Goal: Task Accomplishment & Management: Manage account settings

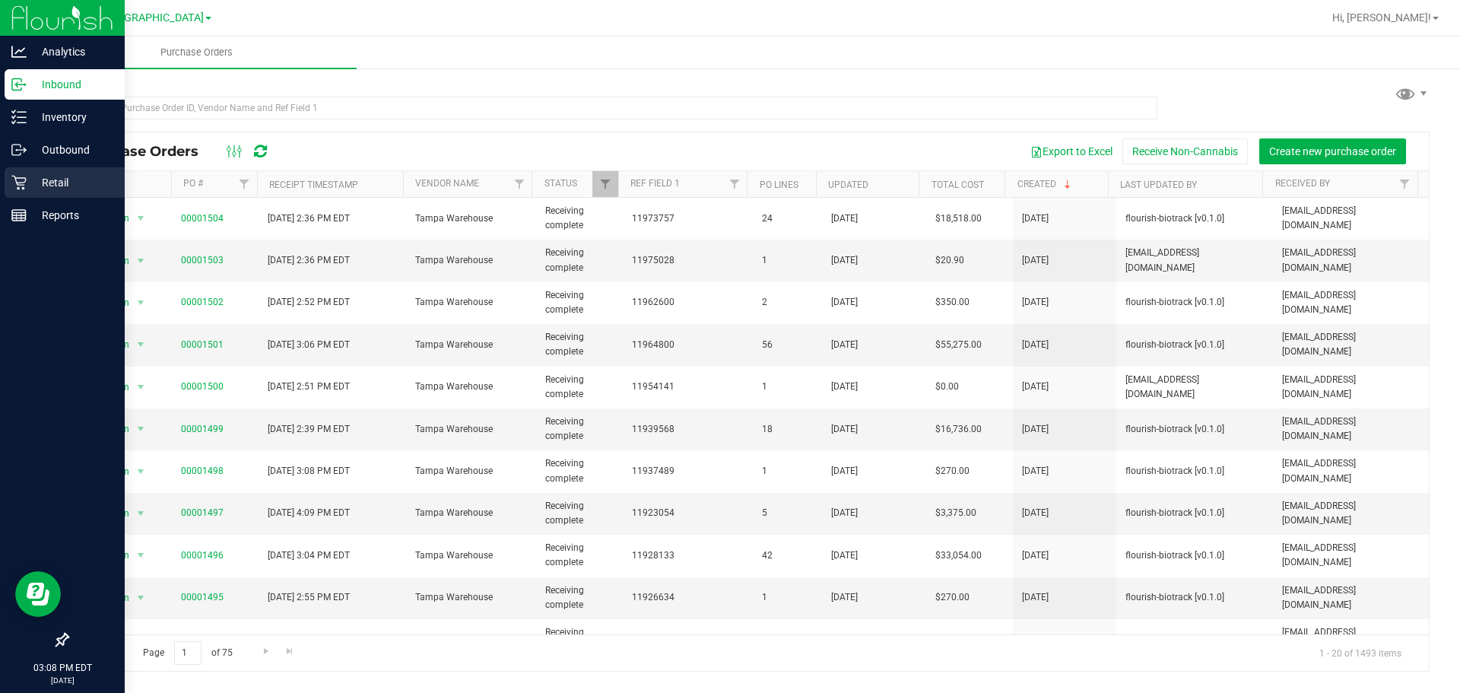
click at [4, 183] on link "Retail" at bounding box center [62, 183] width 125 height 33
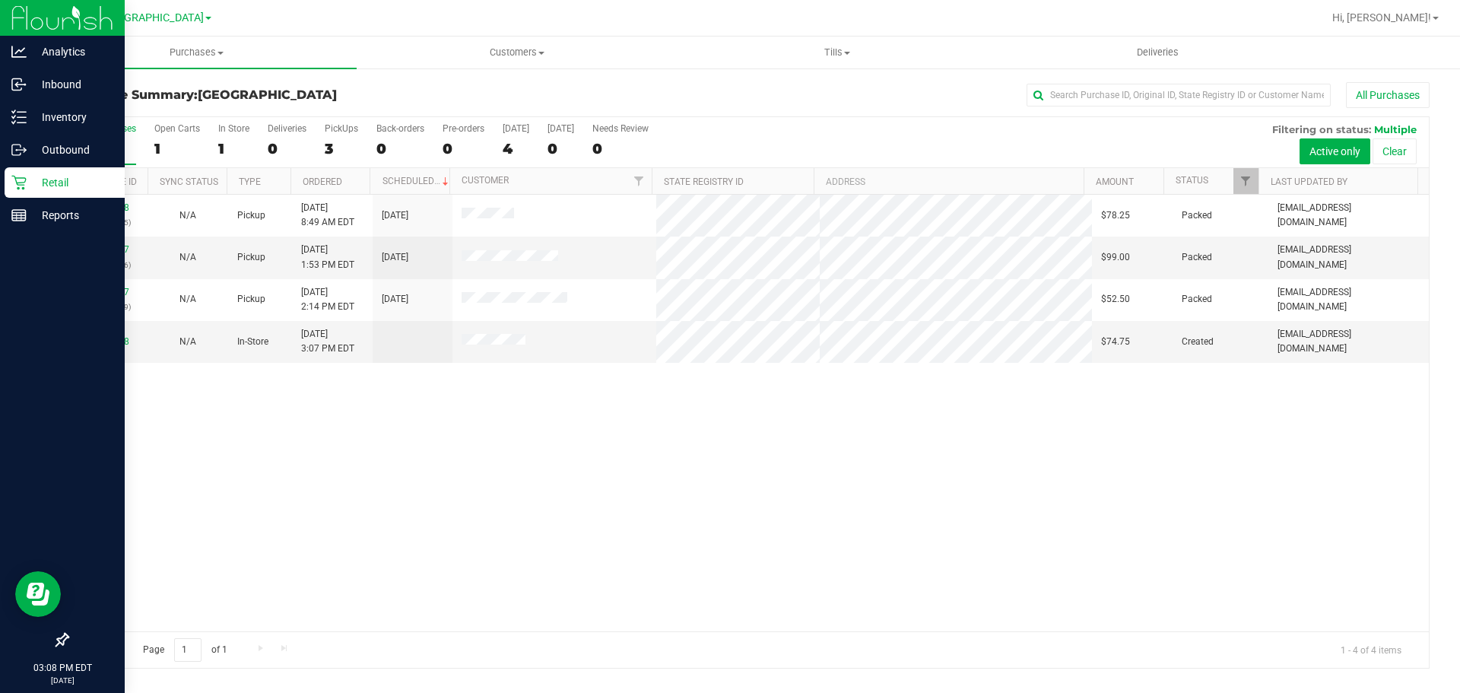
click at [376, 418] on div "11996928 (327173035) N/A Pickup [DATE] 8:49 AM EDT 9/24/2025 $78.25 Packed [EMA…" at bounding box center [748, 413] width 1361 height 437
click at [856, 514] on div "11996928 (327173035) N/A Pickup [DATE] 8:49 AM EDT 9/24/2025 $78.25 Packed [EMA…" at bounding box center [748, 413] width 1361 height 437
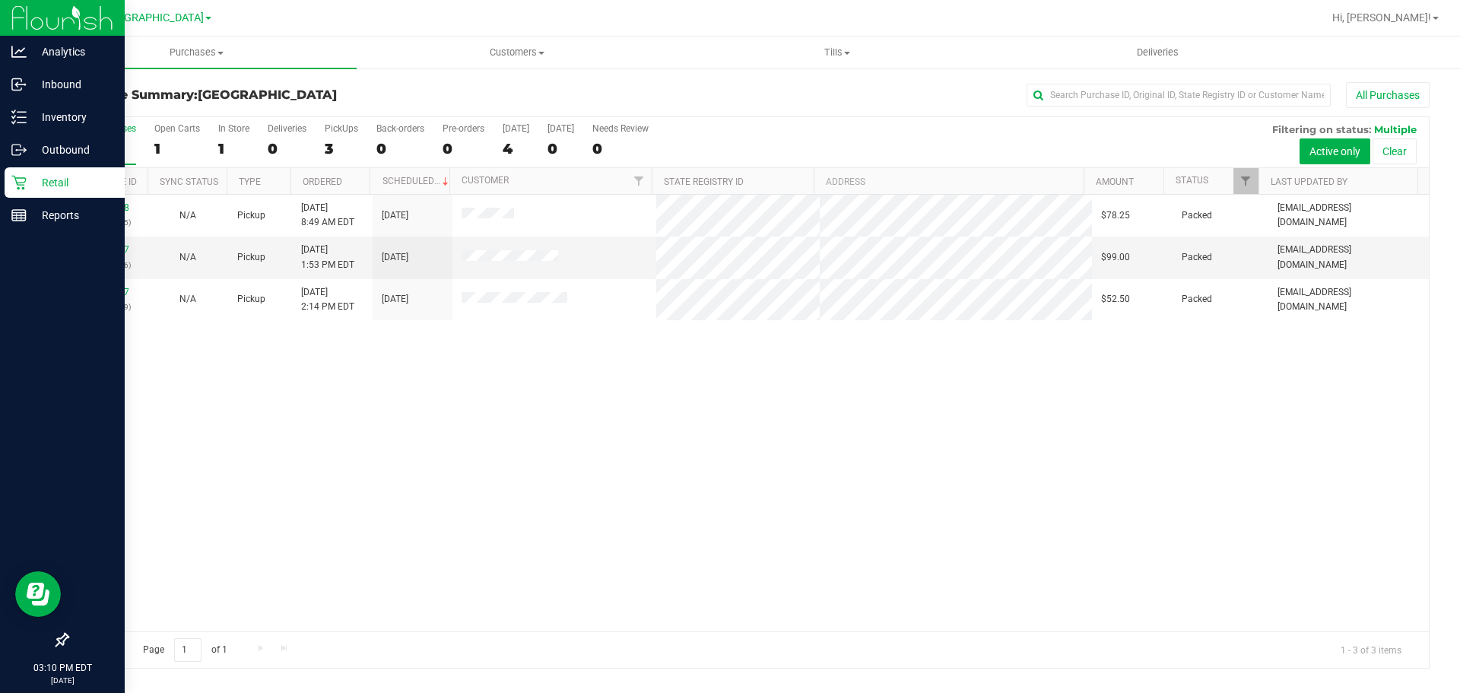
click at [410, 365] on div "11996928 (327173035) N/A Pickup [DATE] 8:49 AM EDT 9/24/2025 $78.25 Packed [EMA…" at bounding box center [748, 413] width 1361 height 437
click at [423, 414] on div "11996928 (327173035) N/A Pickup [DATE] 8:49 AM EDT 9/24/2025 $78.25 Packed [EMA…" at bounding box center [748, 413] width 1361 height 437
click at [678, 473] on div "11996928 (327173035) N/A Pickup [DATE] 8:49 AM EDT 9/24/2025 $78.25 Packed [EMA…" at bounding box center [748, 413] width 1361 height 437
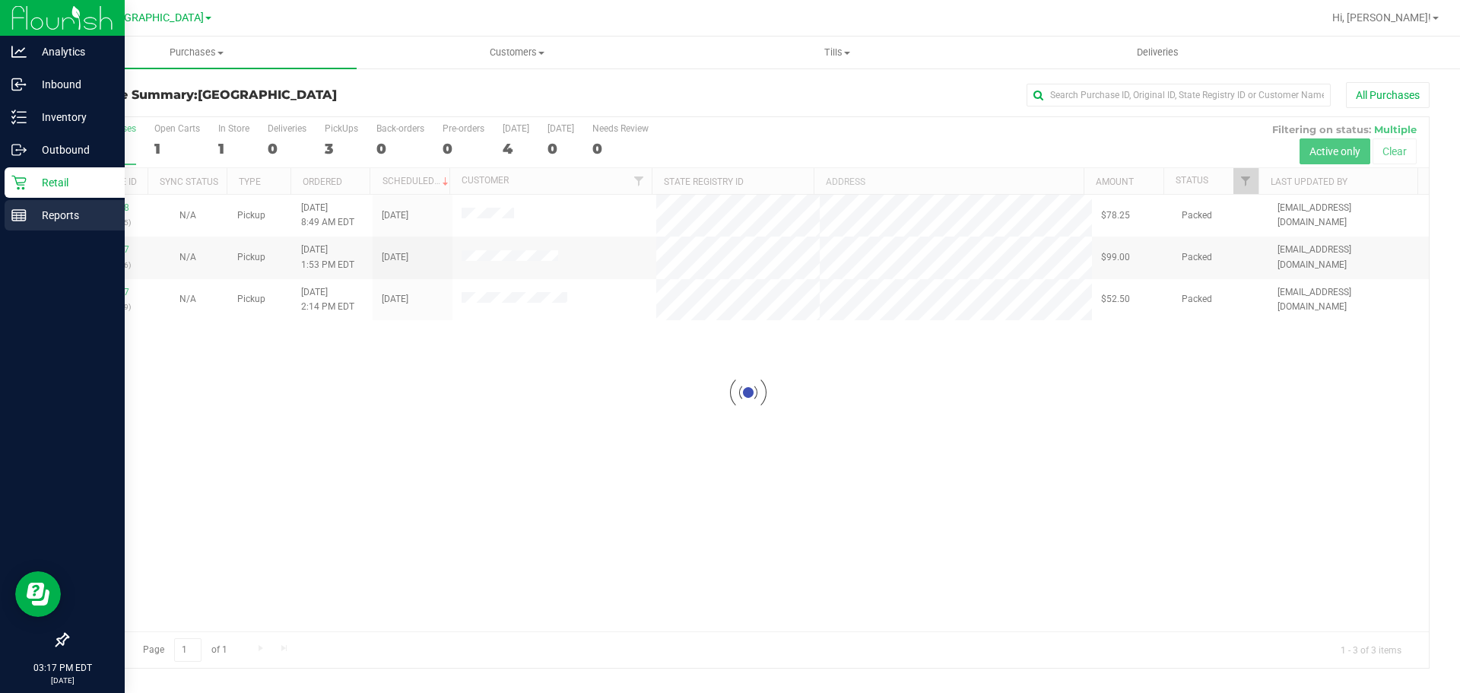
click at [8, 214] on div "Reports" at bounding box center [65, 215] width 120 height 30
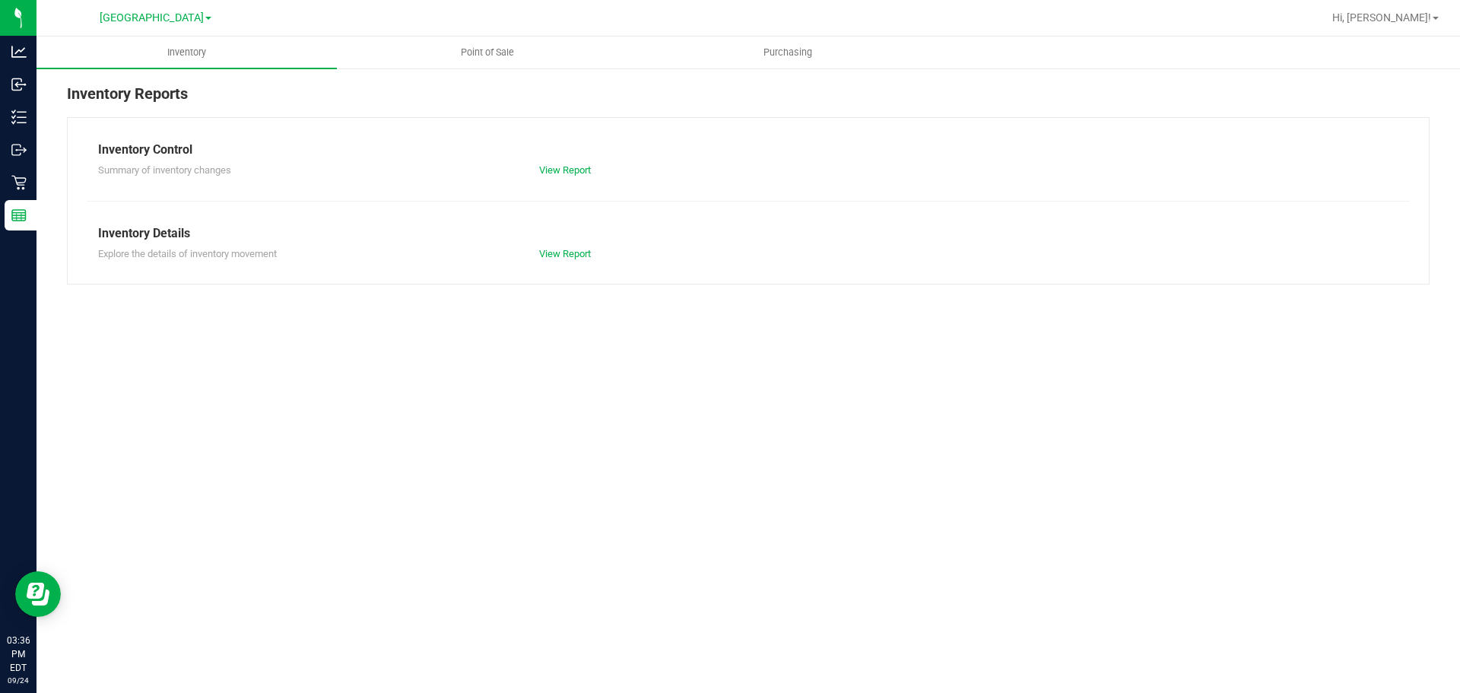
click at [55, 183] on div "Inventory Reports Inventory Control Summary of inventory changes View Report In…" at bounding box center [749, 183] width 1424 height 233
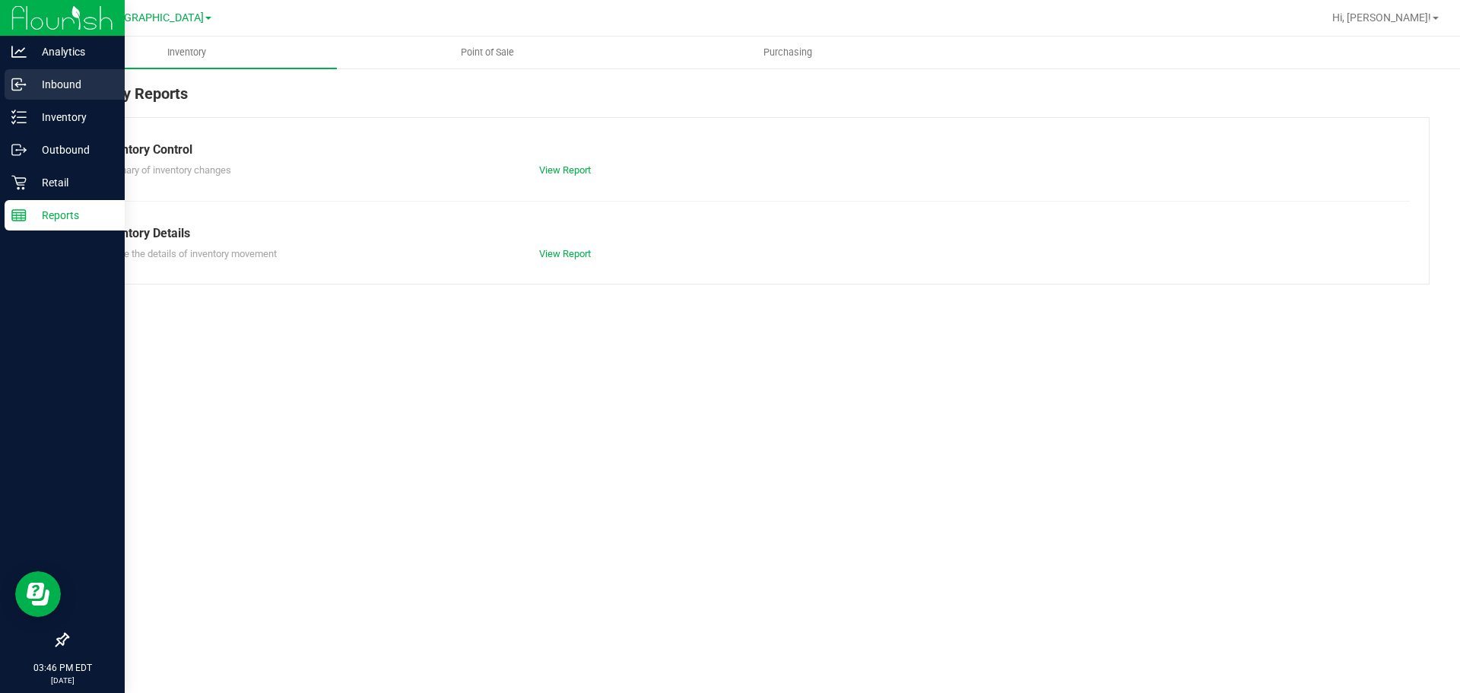
click at [45, 80] on p "Inbound" at bounding box center [72, 84] width 91 height 18
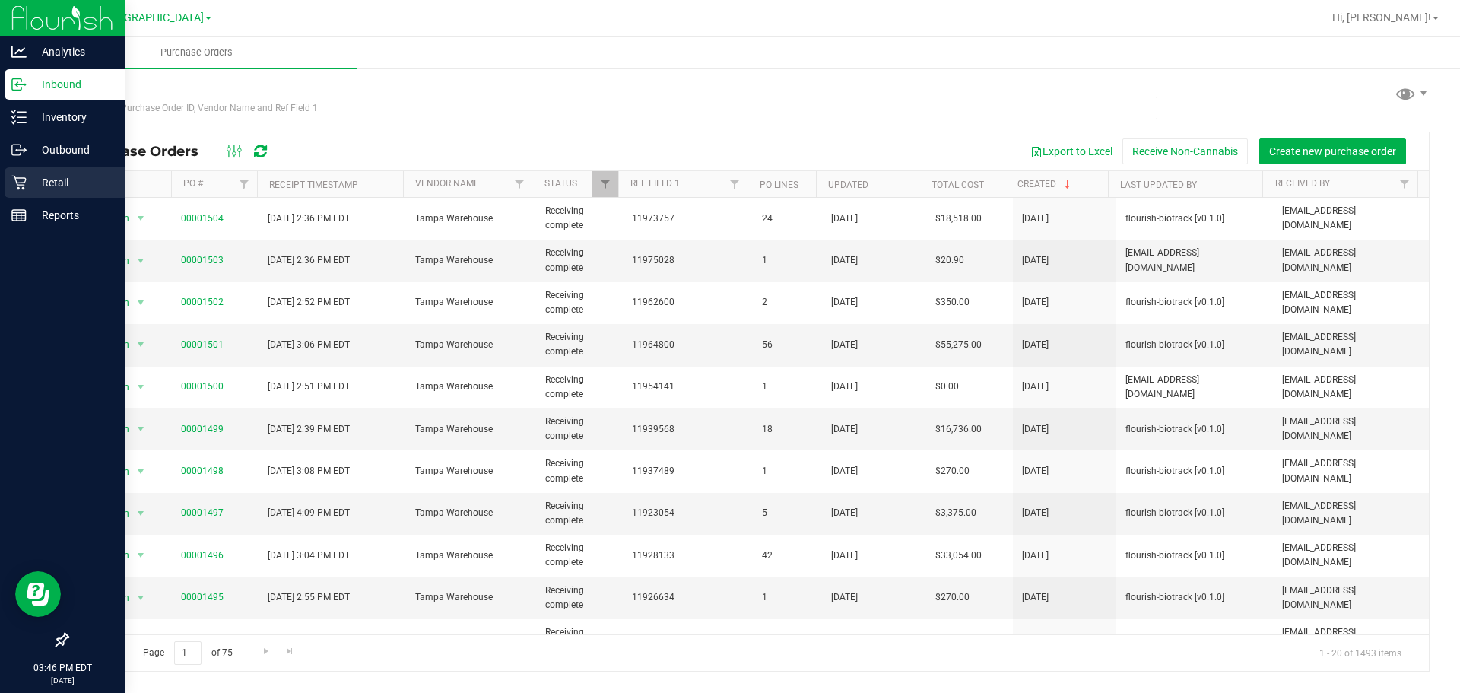
click at [72, 172] on div "Retail" at bounding box center [65, 182] width 120 height 30
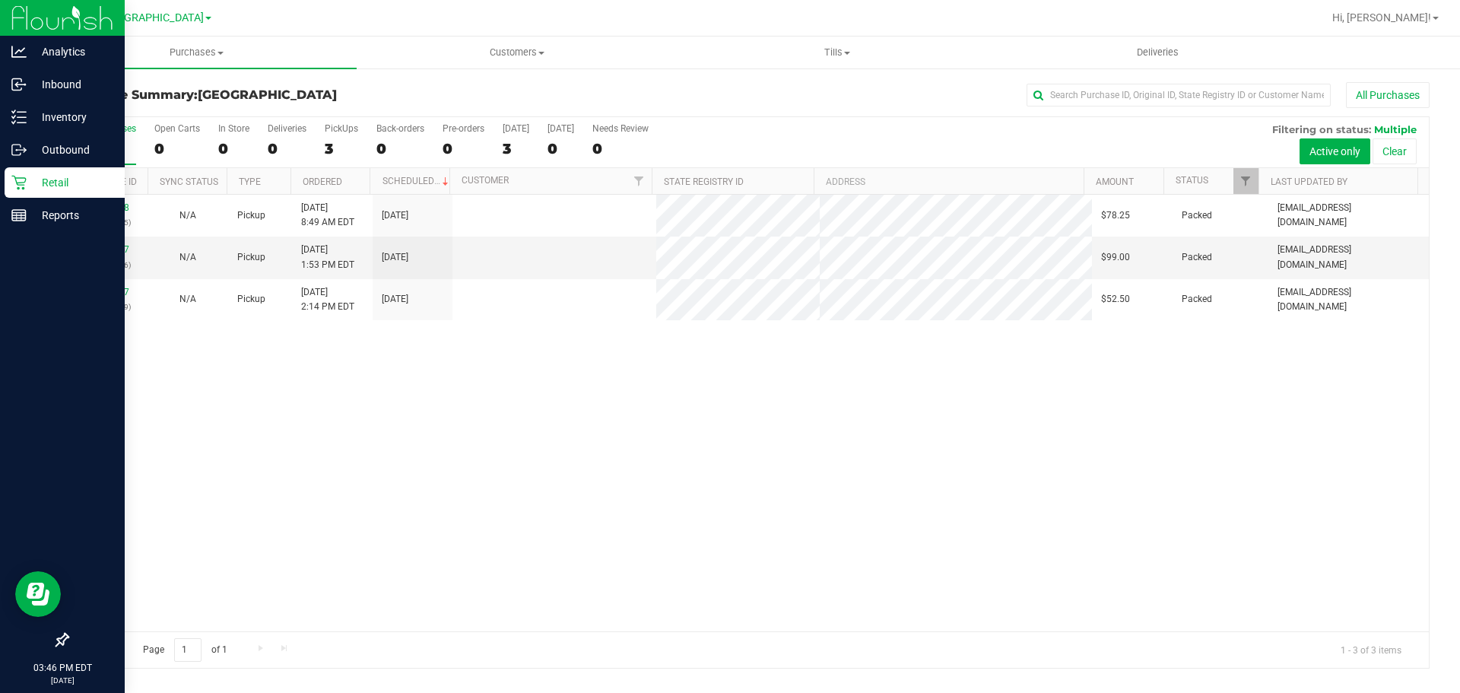
click at [63, 186] on p "Retail" at bounding box center [72, 182] width 91 height 18
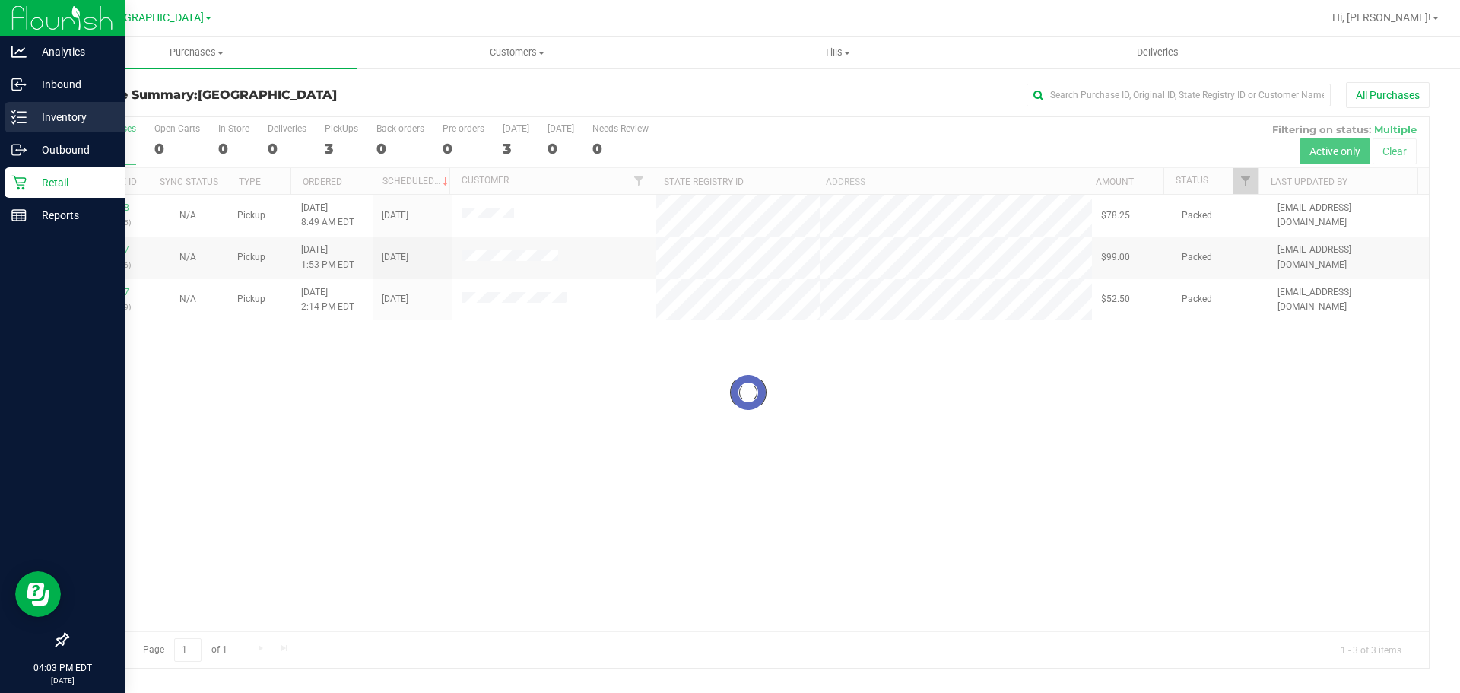
click at [33, 128] on div "Inventory" at bounding box center [65, 117] width 120 height 30
click at [33, 122] on p "Inventory" at bounding box center [72, 117] width 91 height 18
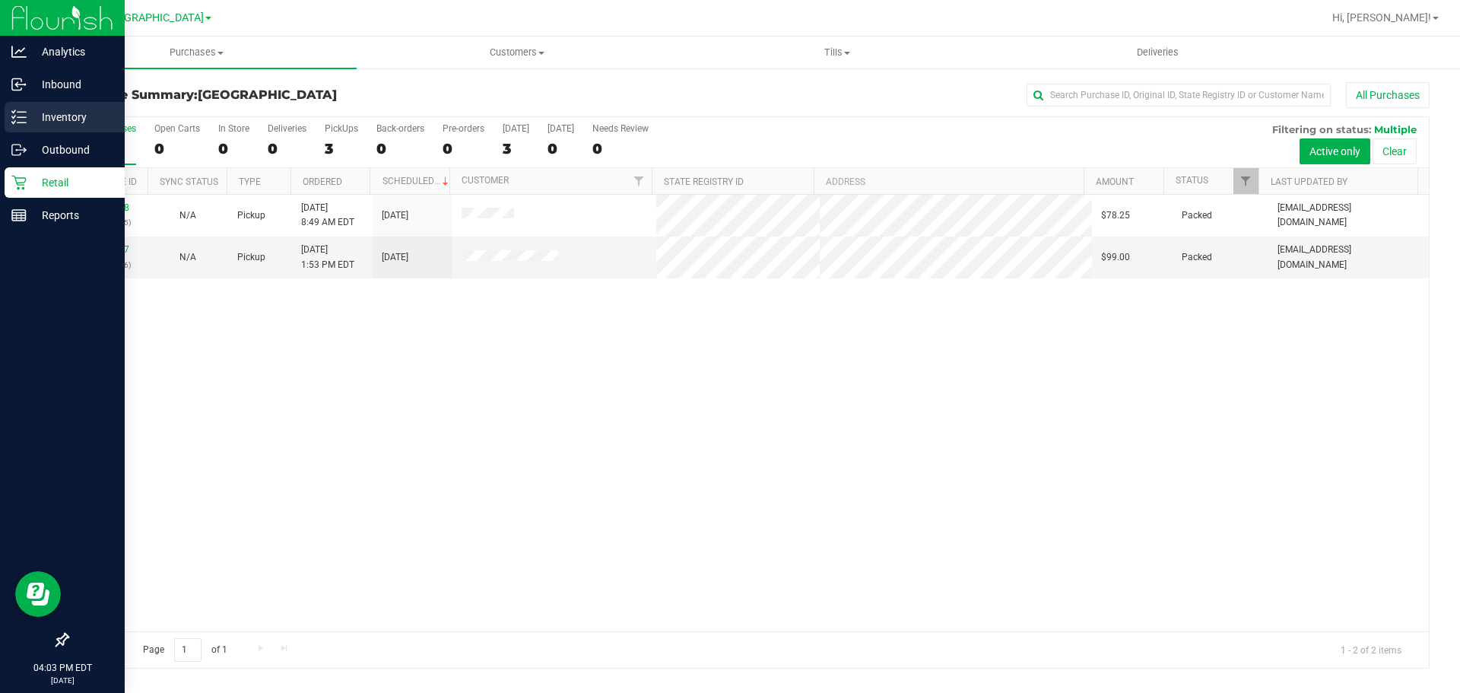
click at [0, 113] on link "Inventory" at bounding box center [62, 118] width 125 height 33
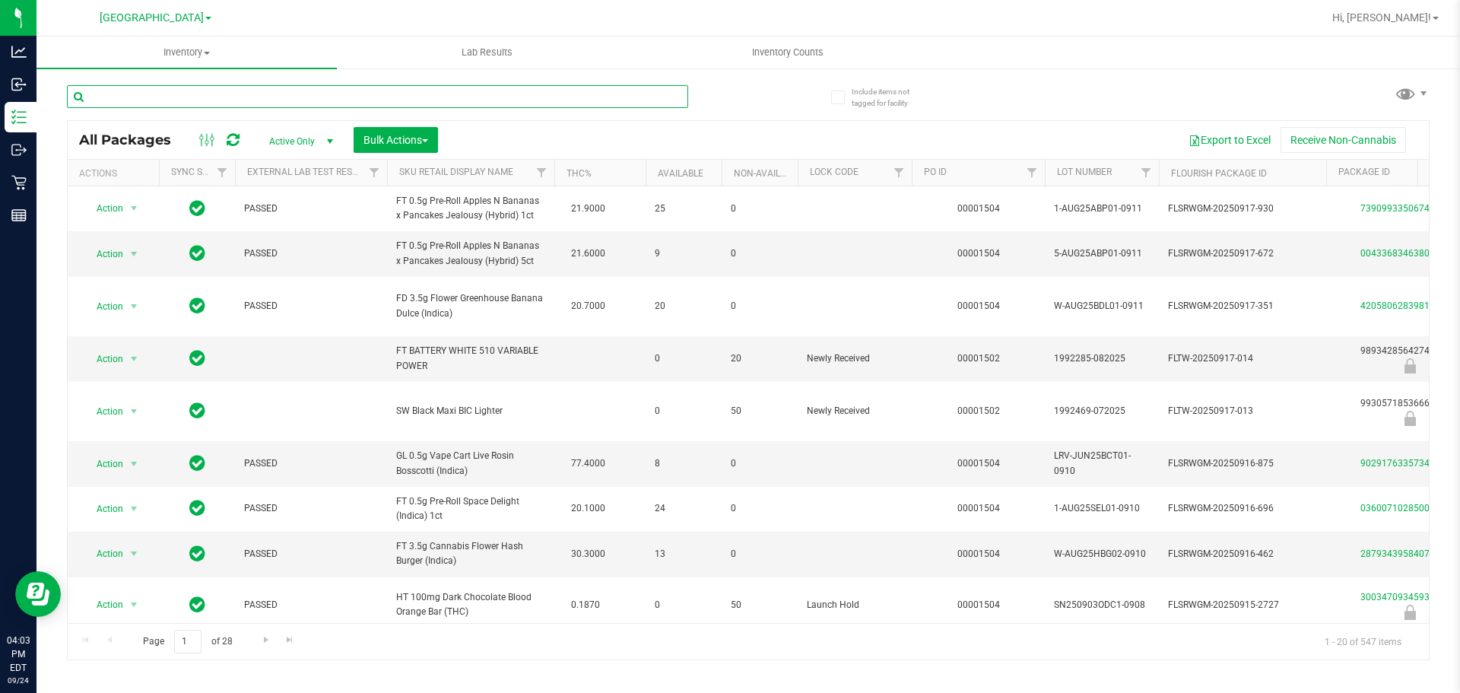
click at [296, 104] on input "text" at bounding box center [377, 96] width 621 height 23
type input "2411988187005073"
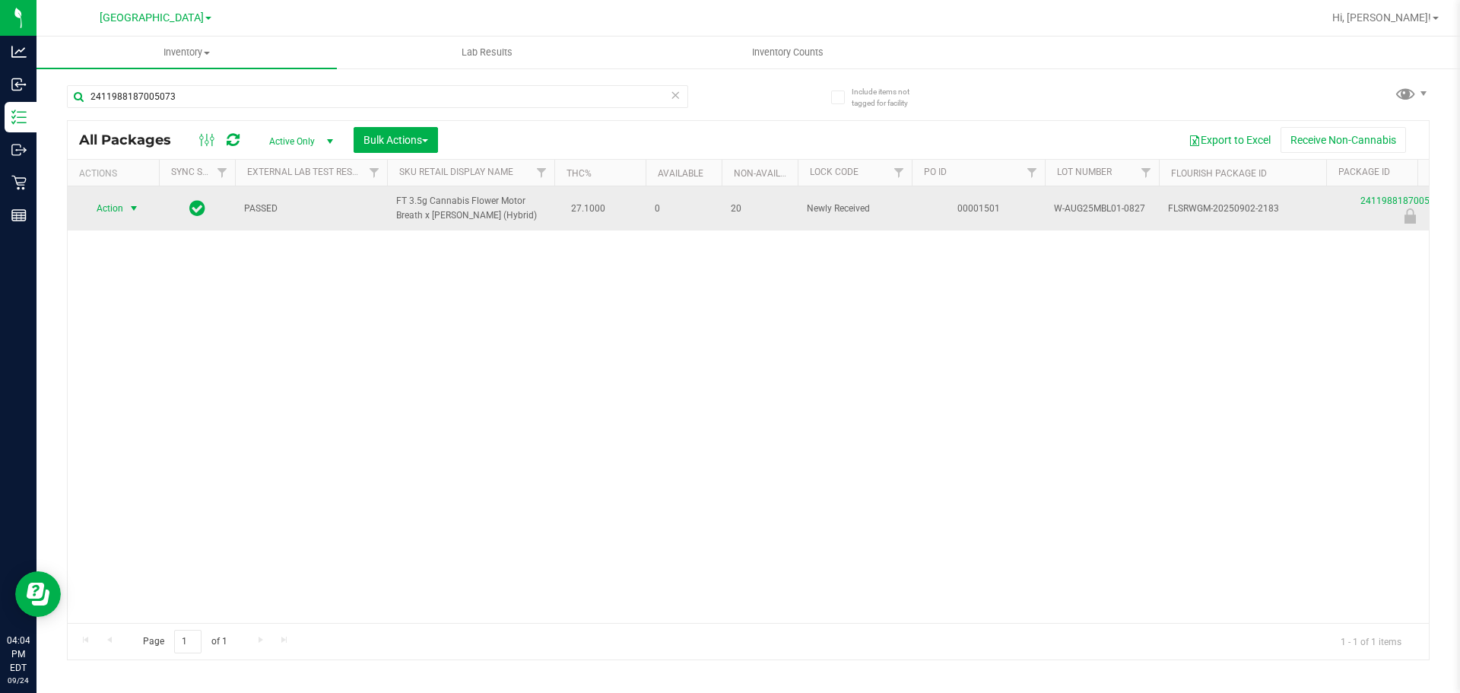
click at [106, 212] on span "Action" at bounding box center [103, 208] width 41 height 21
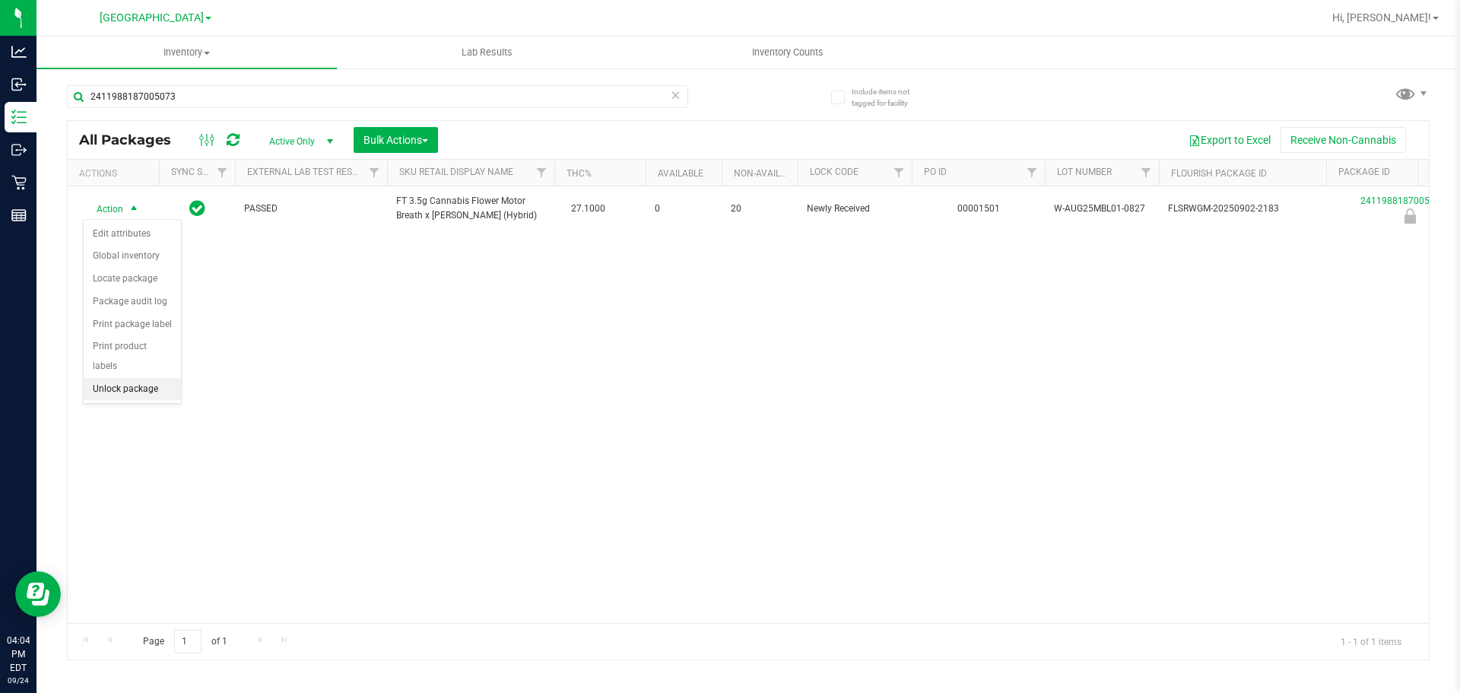
click at [150, 379] on li "Unlock package" at bounding box center [132, 389] width 97 height 23
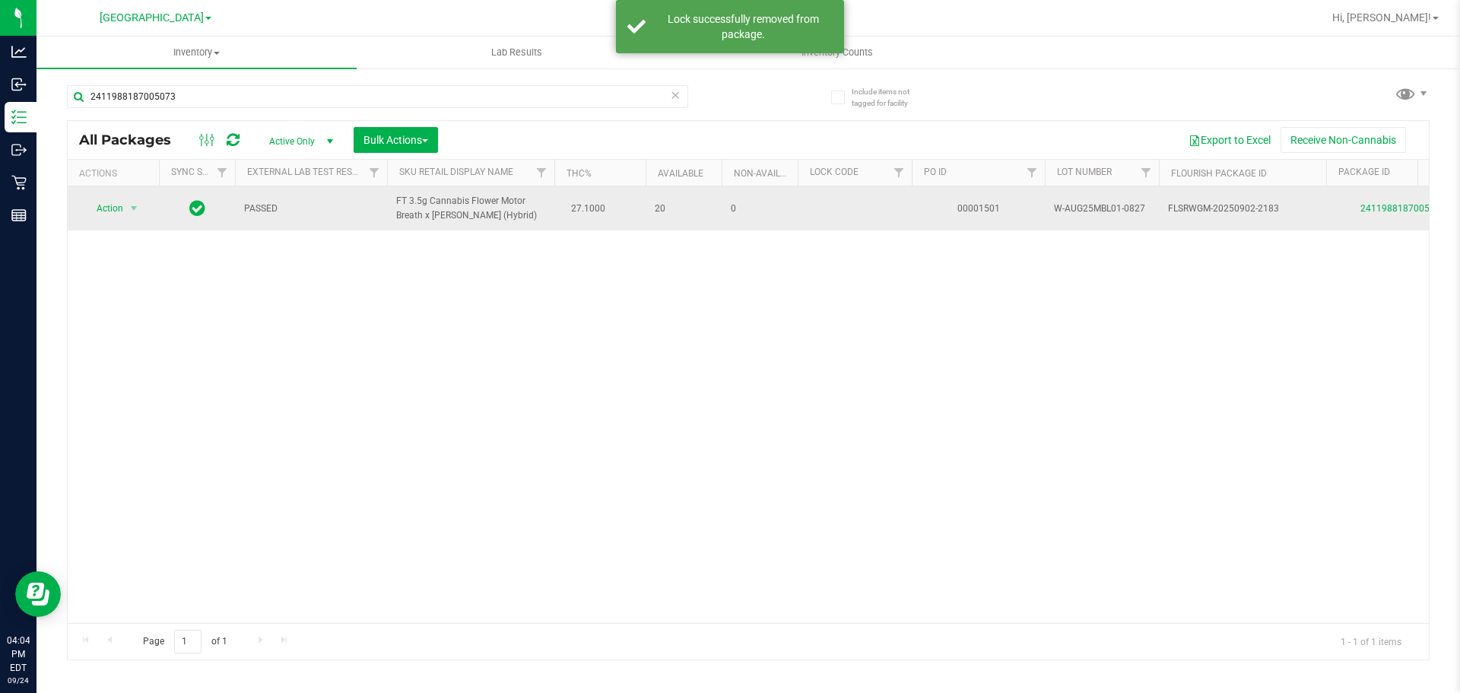
click at [400, 198] on span "FT 3.5g Cannabis Flower Motor Breath x [PERSON_NAME] (Hybrid)" at bounding box center [470, 208] width 149 height 29
click at [401, 195] on span "FT 3.5g Cannabis Flower Motor Breath x [PERSON_NAME] (Hybrid)" at bounding box center [470, 208] width 149 height 29
click at [421, 202] on span "FT 3.5g Cannabis Flower Motor Breath x [PERSON_NAME] (Hybrid)" at bounding box center [470, 208] width 149 height 29
click at [421, 198] on span "FT 3.5g Cannabis Flower Motor Breath x [PERSON_NAME] (Hybrid)" at bounding box center [470, 208] width 149 height 29
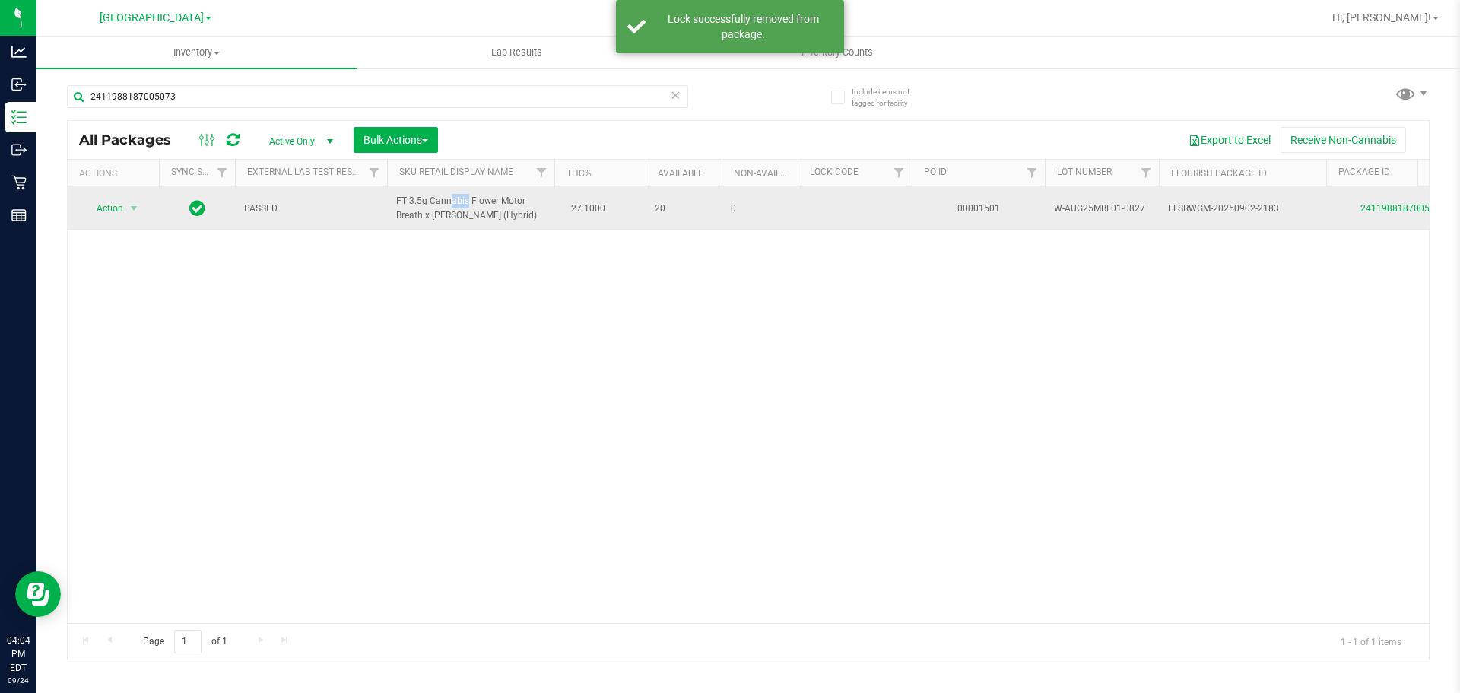
click at [421, 198] on span "FT 3.5g Cannabis Flower Motor Breath x [PERSON_NAME] (Hybrid)" at bounding box center [470, 208] width 149 height 29
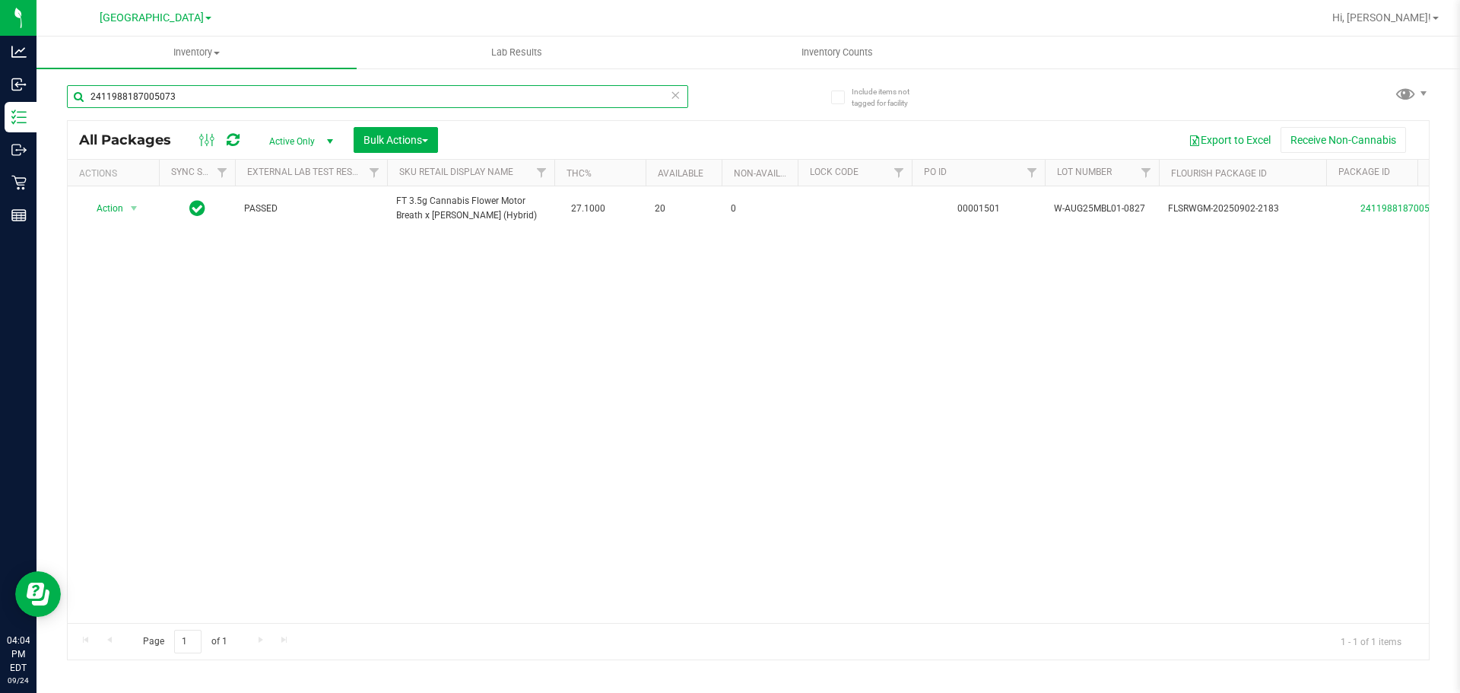
click at [211, 104] on input "2411988187005073" at bounding box center [377, 96] width 621 height 23
paste input "FT 3.5g Cannabis Flower Motor Breath x [PERSON_NAME] (Hybrid)"
type input "FT 3.5g Cannabis Flower Motor Breath x [PERSON_NAME] (Hybrid)"
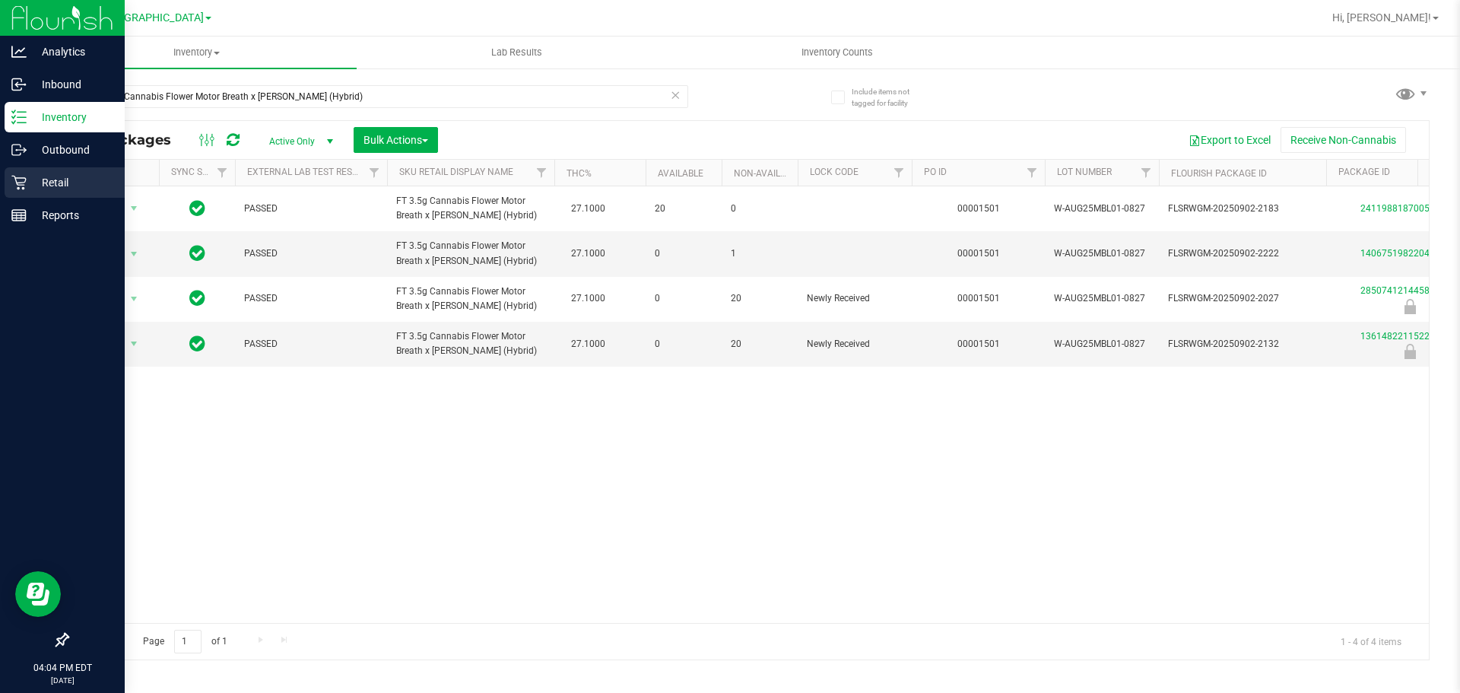
click at [0, 174] on link "Retail" at bounding box center [62, 183] width 125 height 33
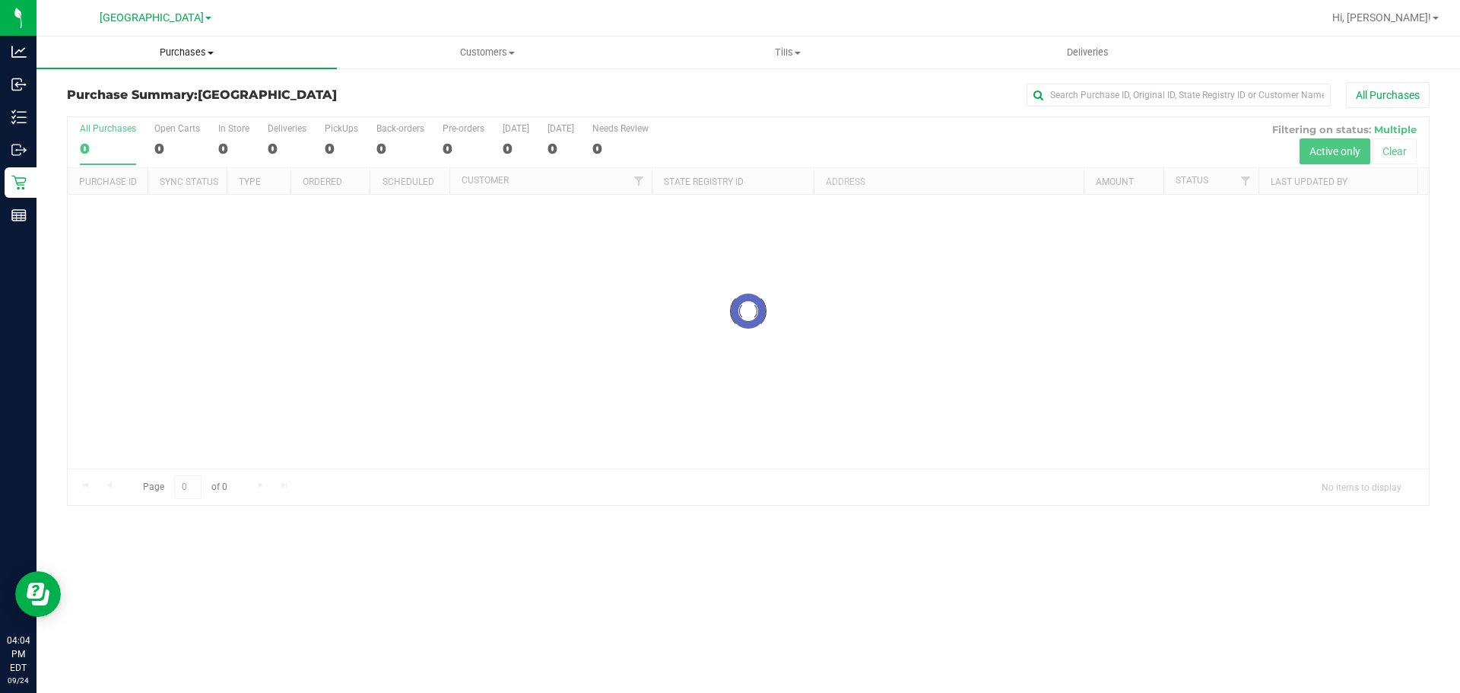
click at [197, 52] on span "Purchases" at bounding box center [187, 53] width 300 height 14
click at [103, 110] on span "Fulfillment" at bounding box center [84, 109] width 94 height 13
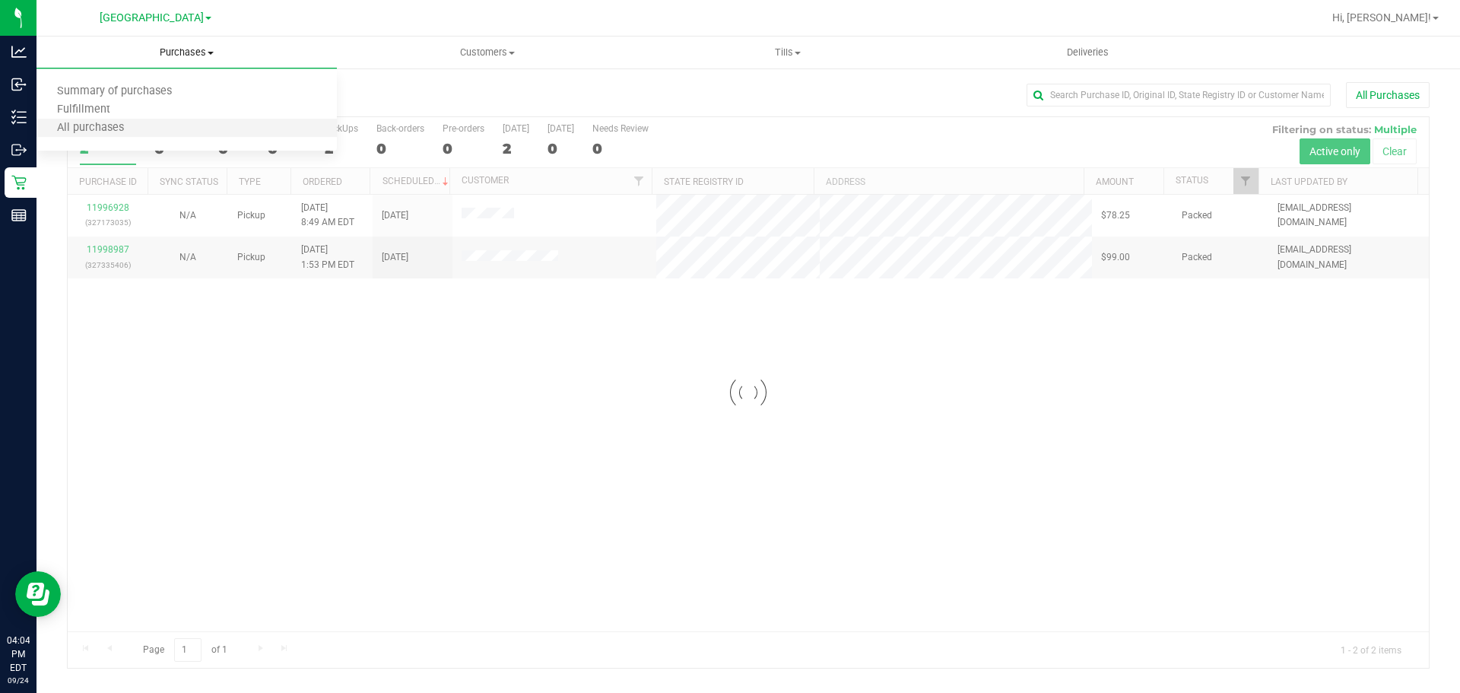
click at [207, 119] on li "All purchases" at bounding box center [187, 128] width 300 height 18
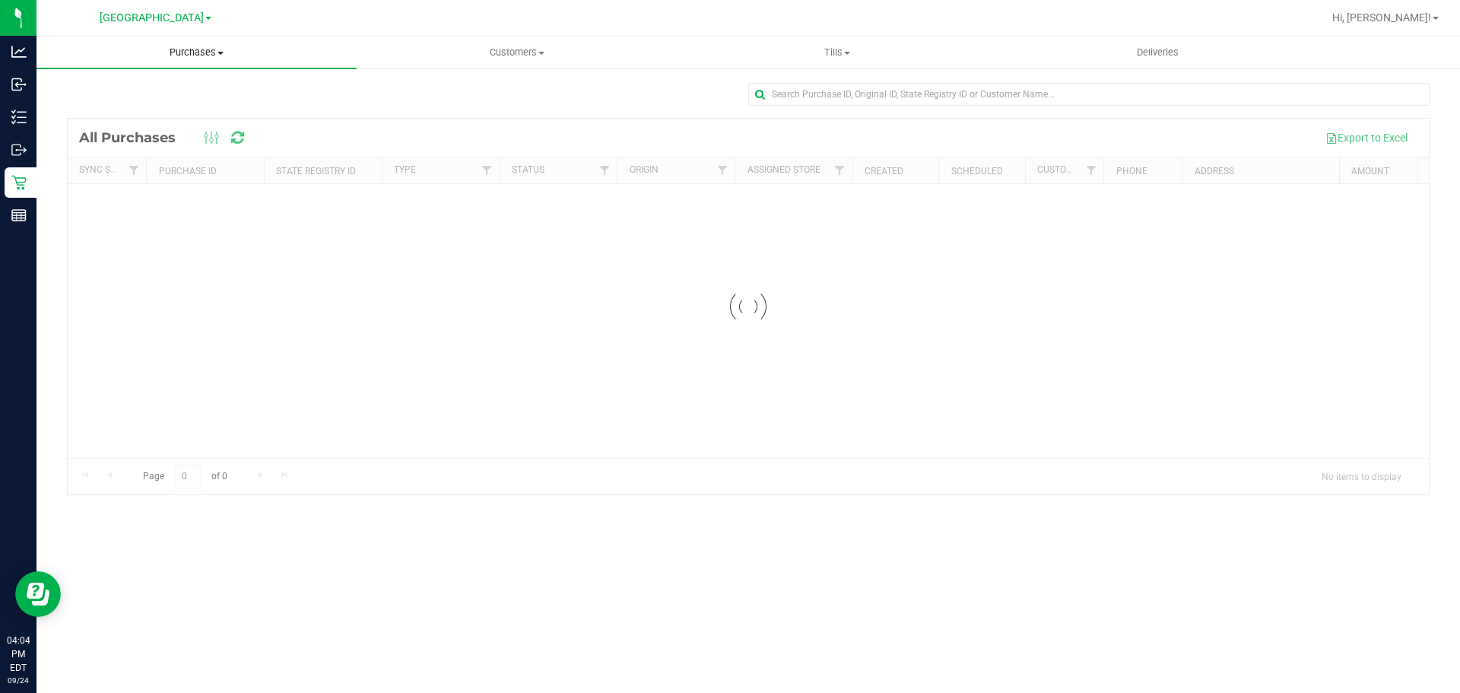
click at [180, 57] on span "Purchases" at bounding box center [197, 53] width 320 height 14
click at [102, 106] on span "Fulfillment" at bounding box center [84, 109] width 94 height 13
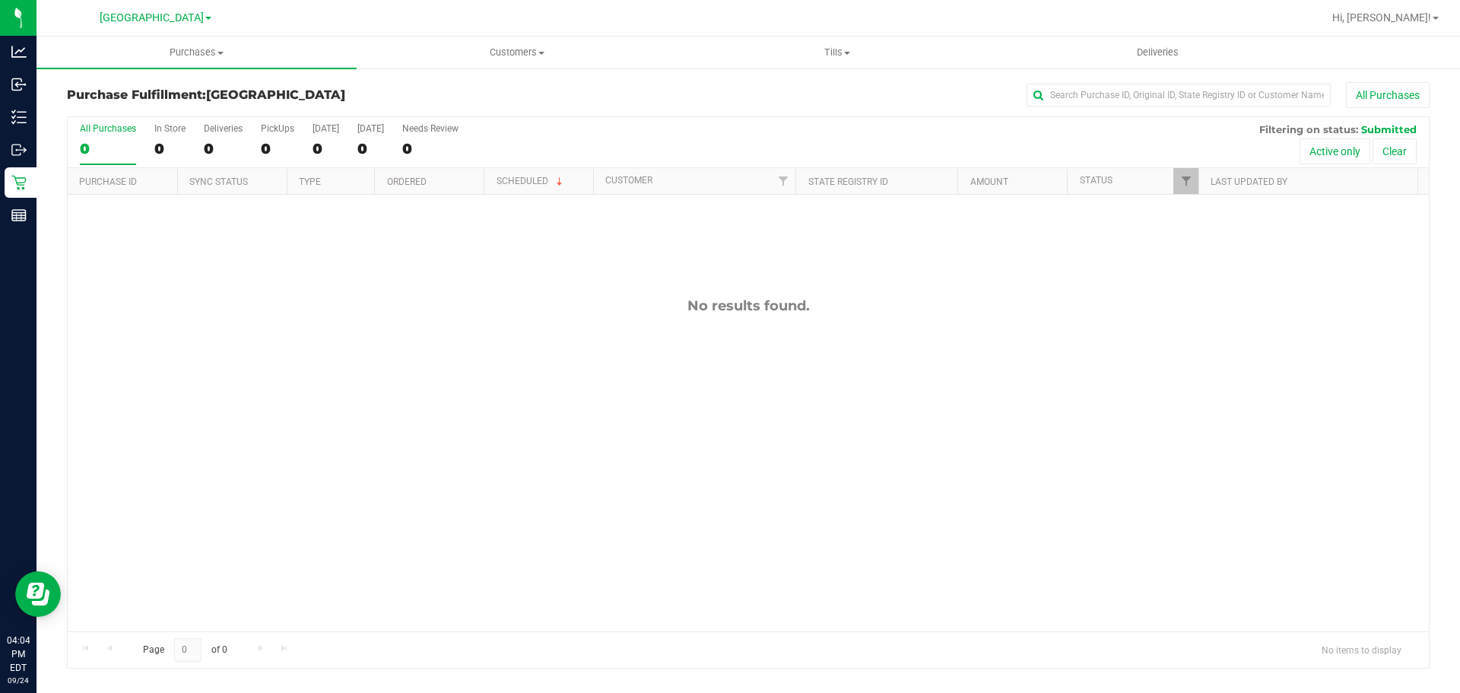
click at [193, 348] on div "No results found." at bounding box center [748, 464] width 1361 height 539
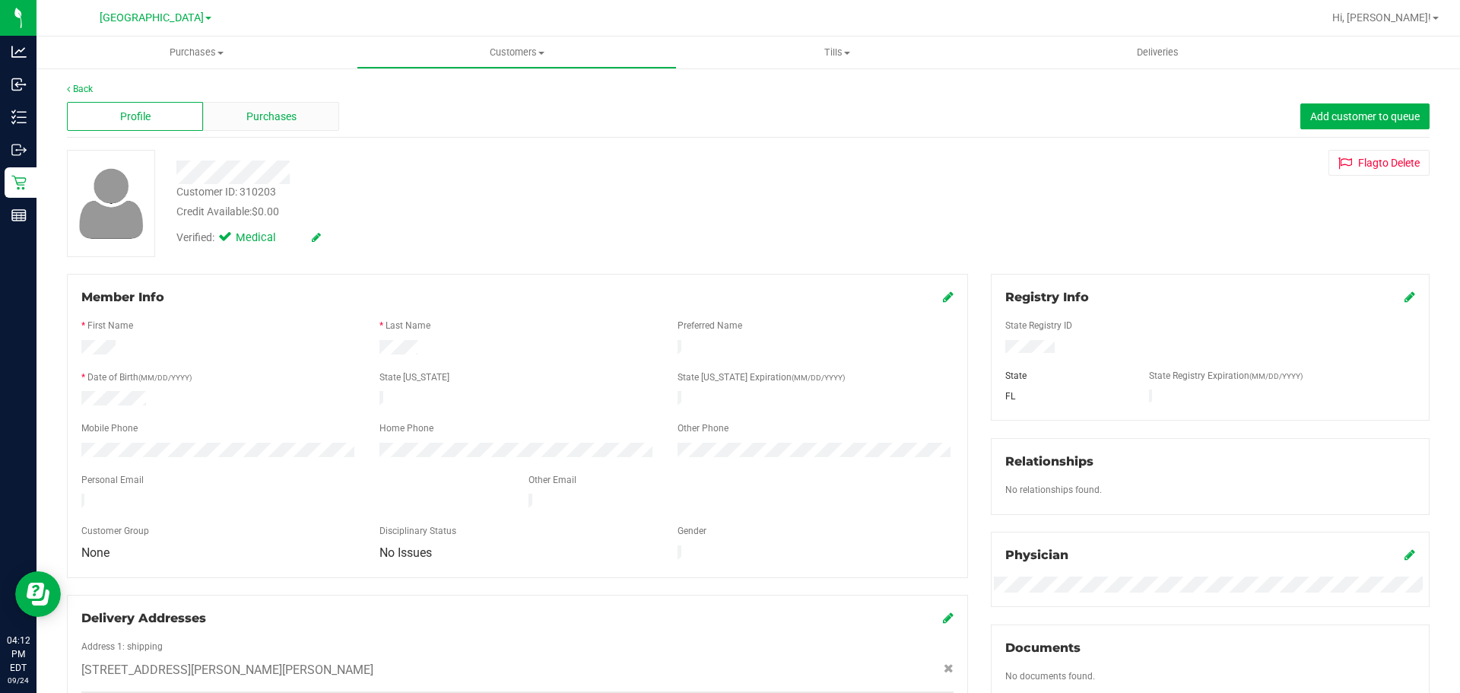
click at [238, 114] on div "Purchases" at bounding box center [271, 116] width 136 height 29
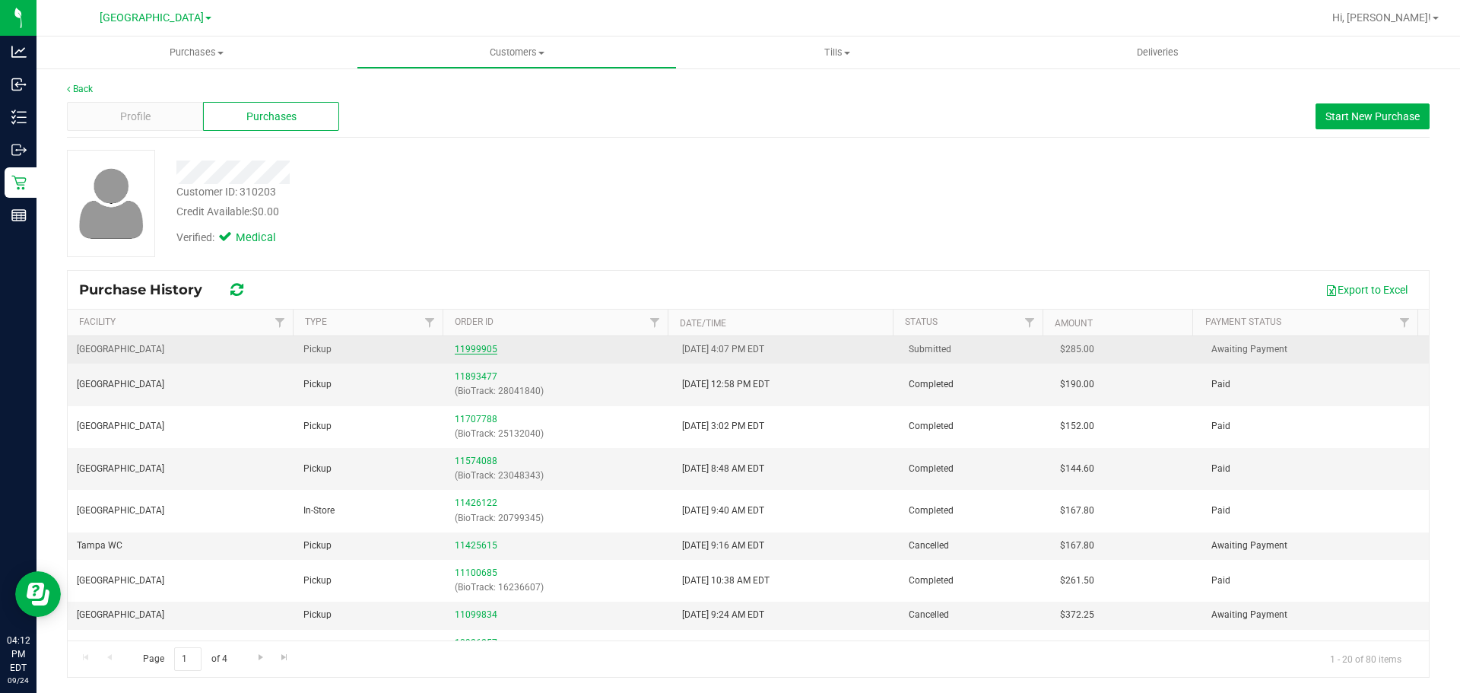
click at [477, 351] on link "11999905" at bounding box center [476, 349] width 43 height 11
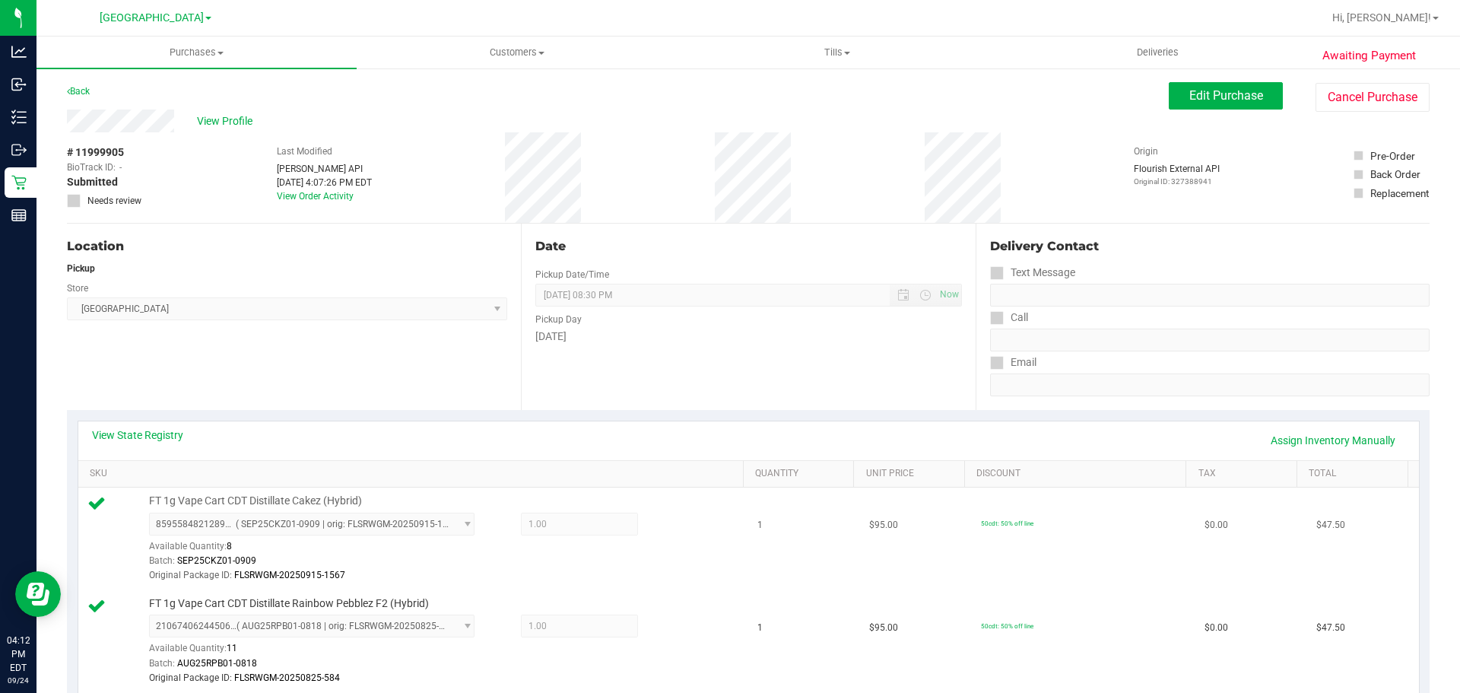
scroll to position [304, 0]
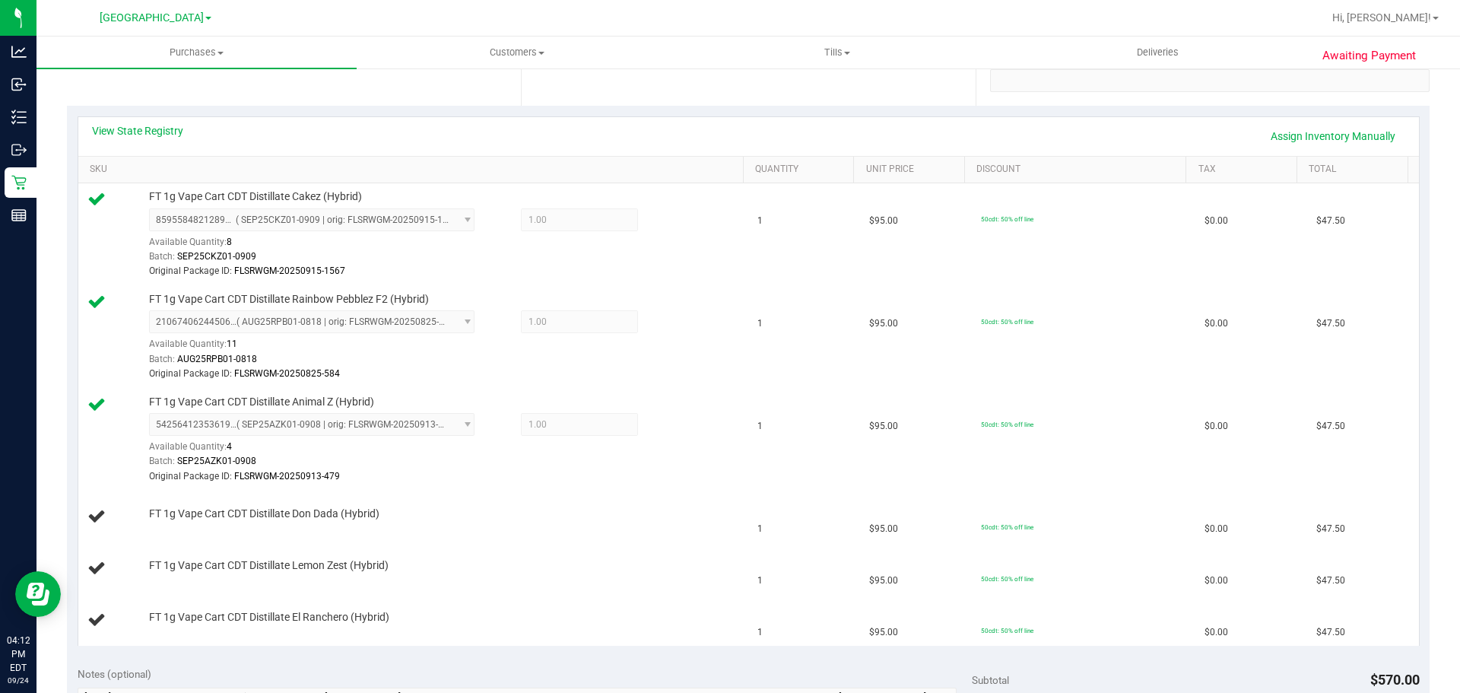
click at [129, 118] on div "View State Registry Assign Inventory Manually" at bounding box center [748, 136] width 1341 height 39
click at [122, 127] on link "View State Registry" at bounding box center [137, 130] width 91 height 15
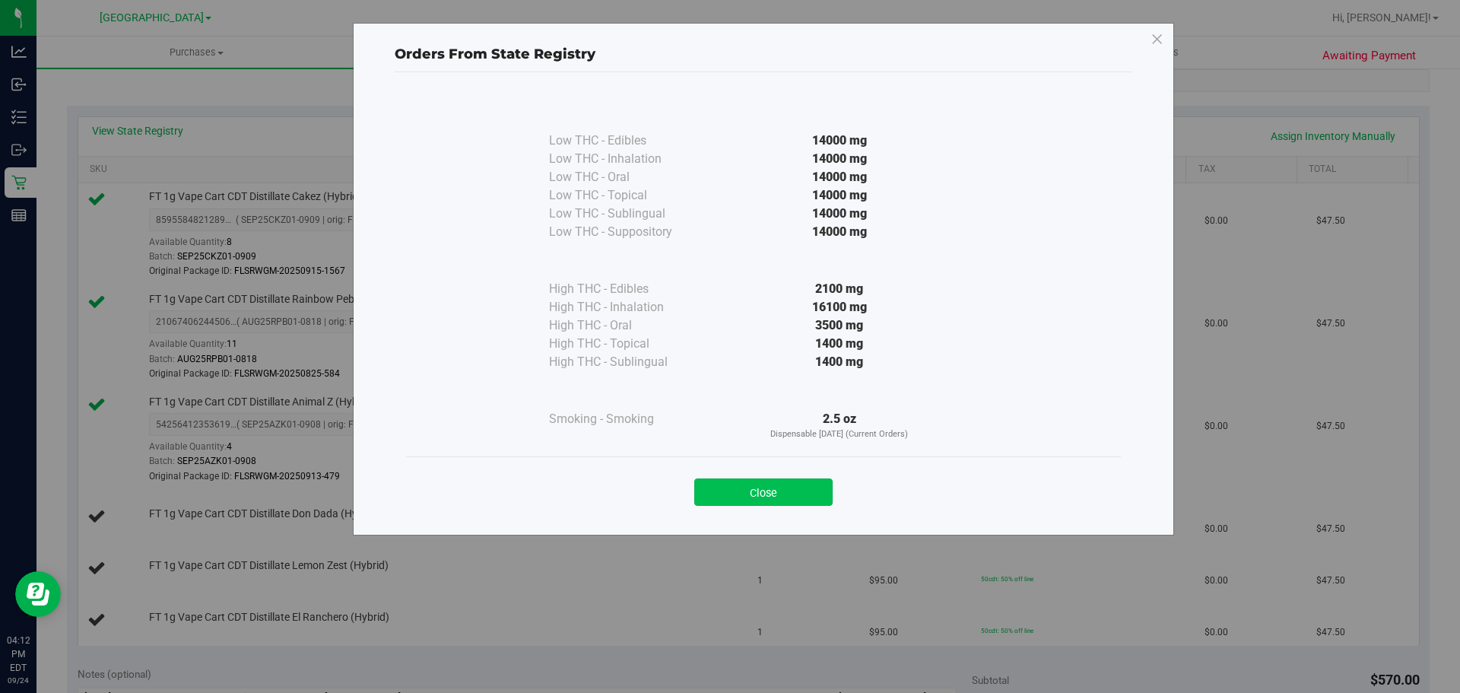
click at [797, 494] on button "Close" at bounding box center [763, 491] width 138 height 27
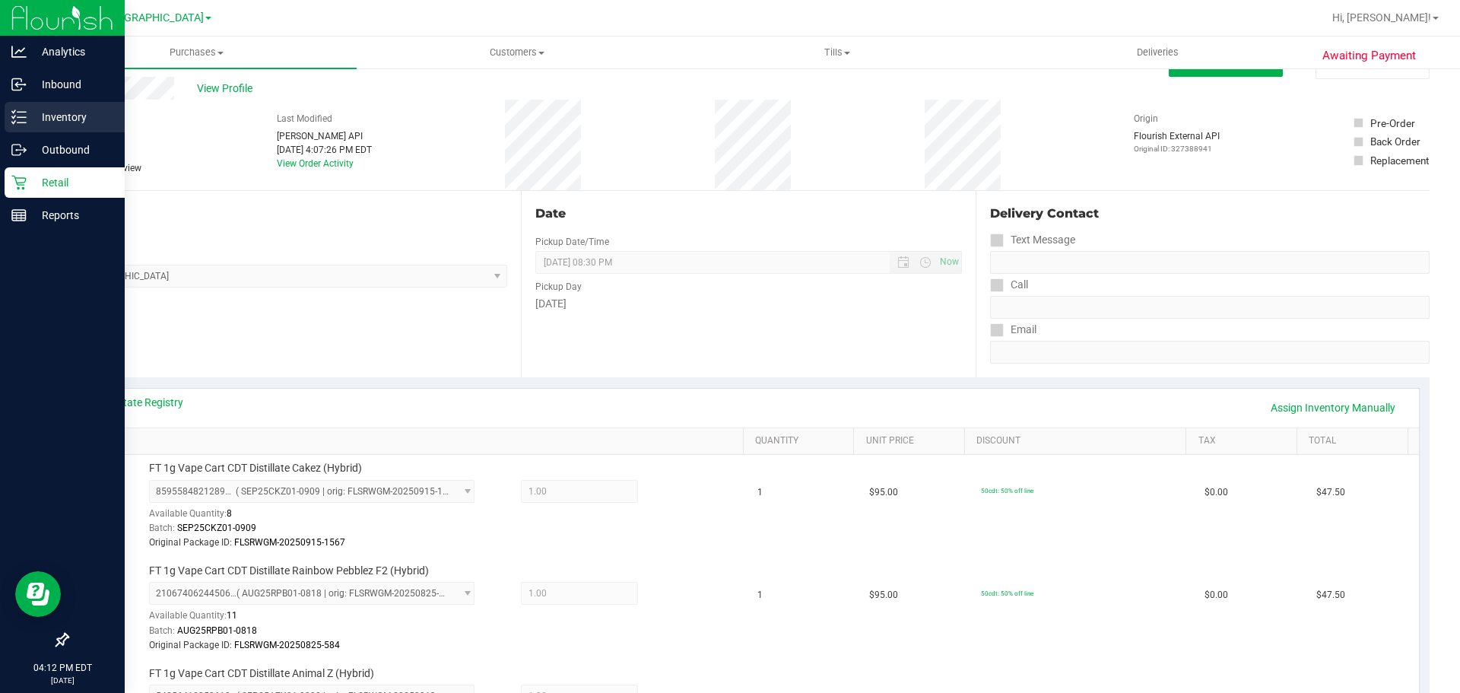
scroll to position [0, 0]
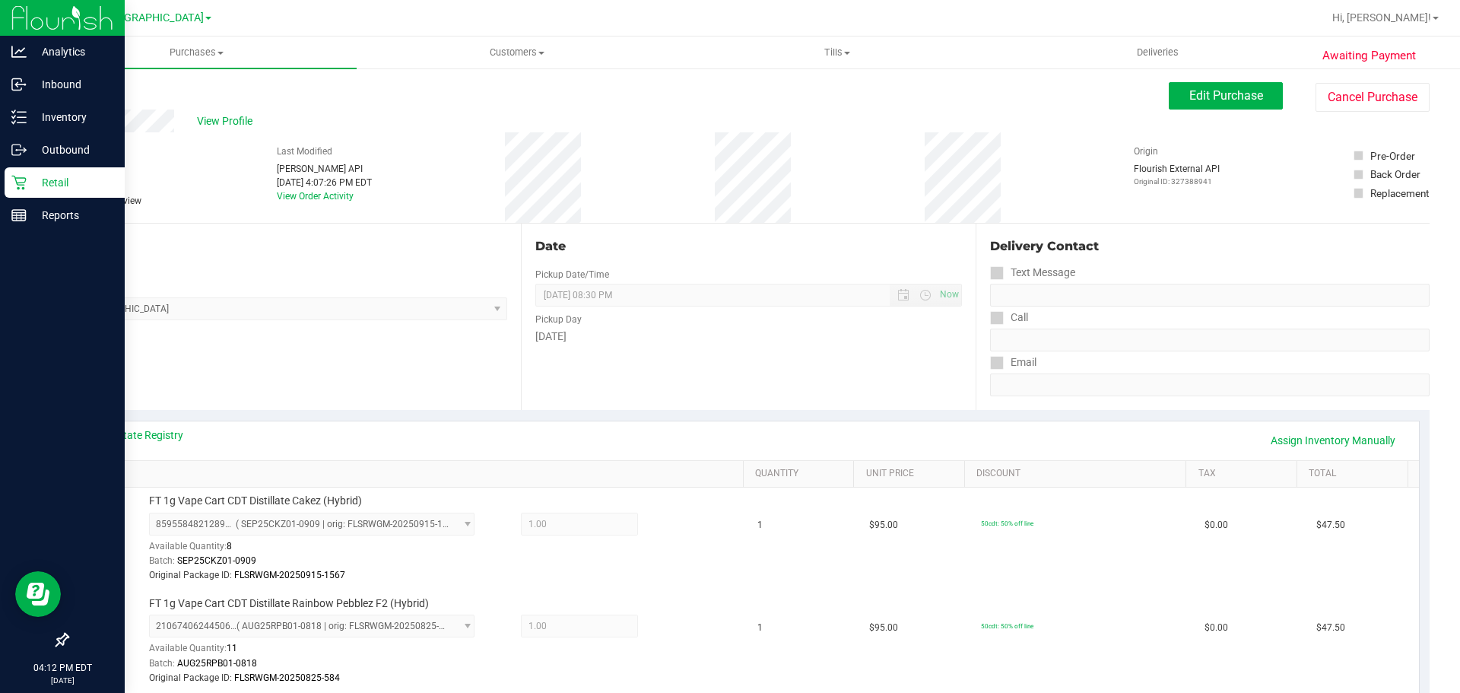
click at [52, 173] on p "Retail" at bounding box center [72, 182] width 91 height 18
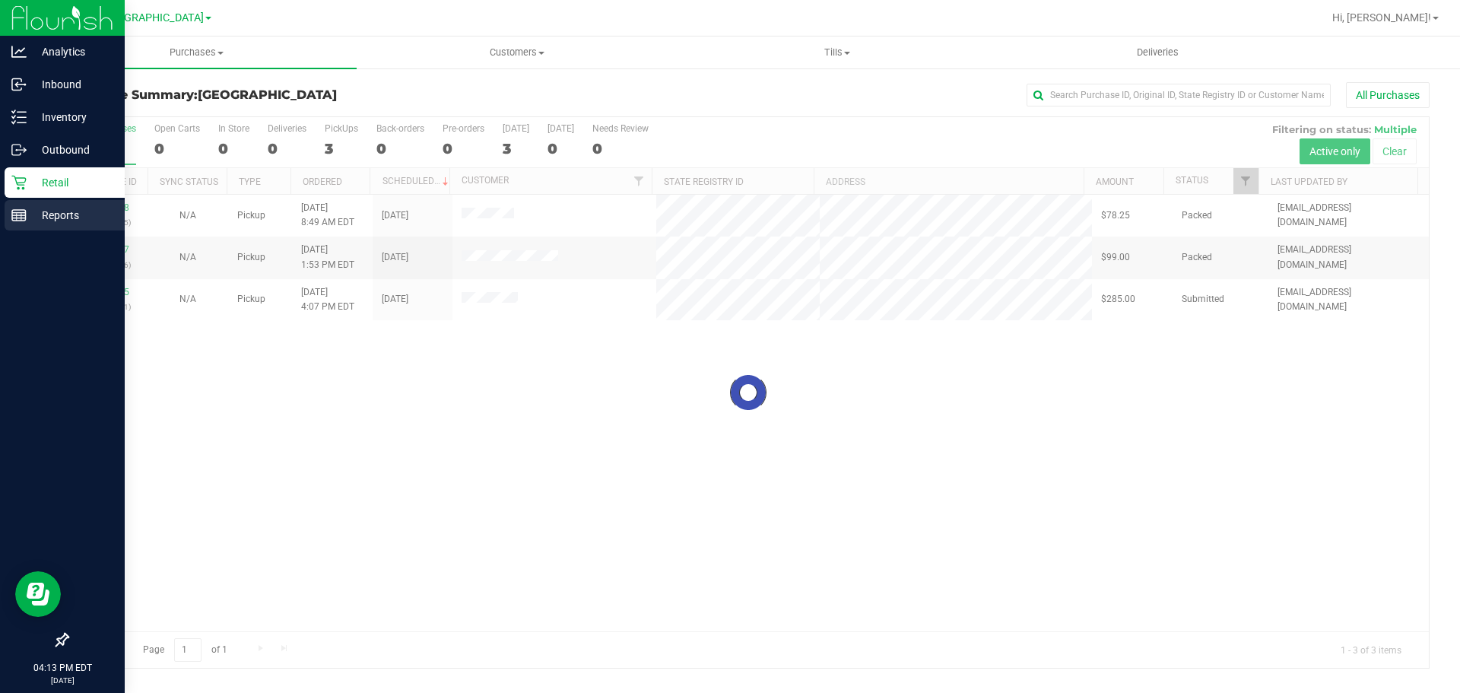
click at [65, 218] on p "Reports" at bounding box center [72, 215] width 91 height 18
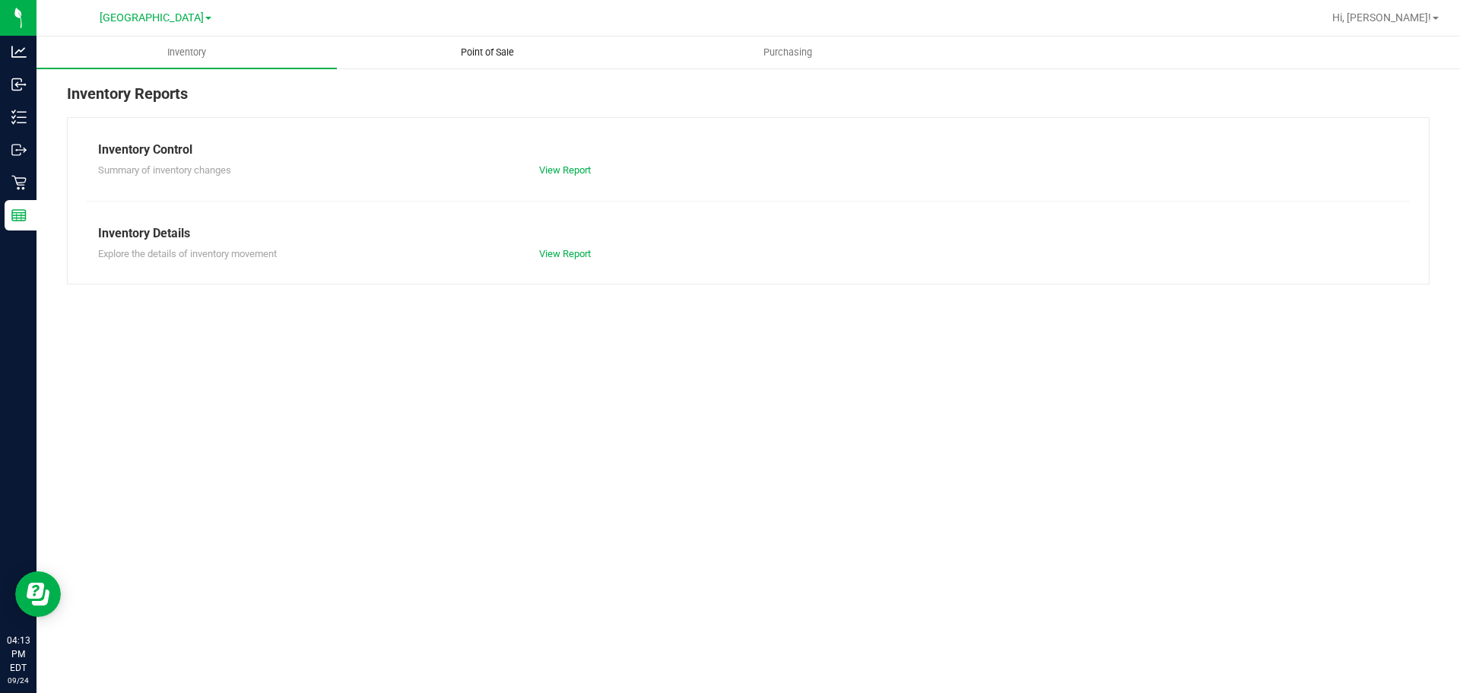
click at [483, 54] on span "Point of Sale" at bounding box center [487, 53] width 94 height 14
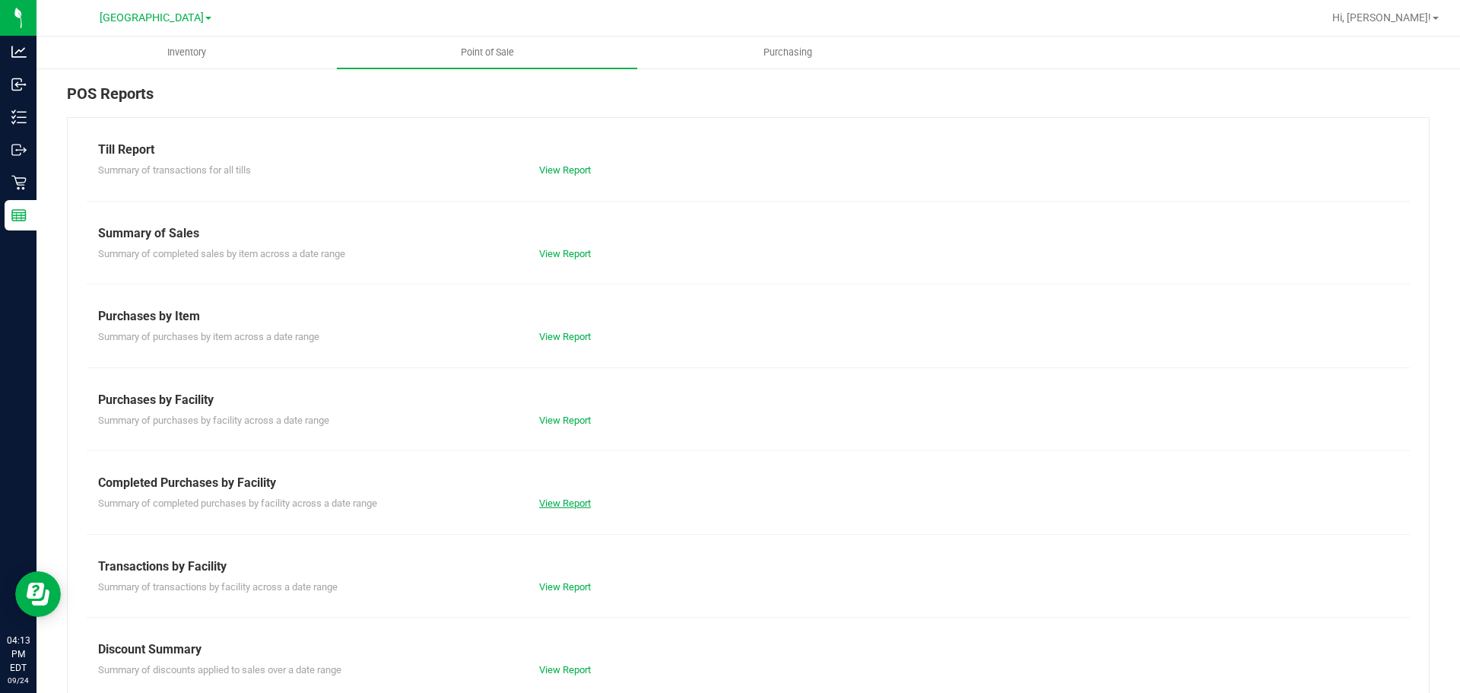
click at [573, 505] on link "View Report" at bounding box center [565, 502] width 52 height 11
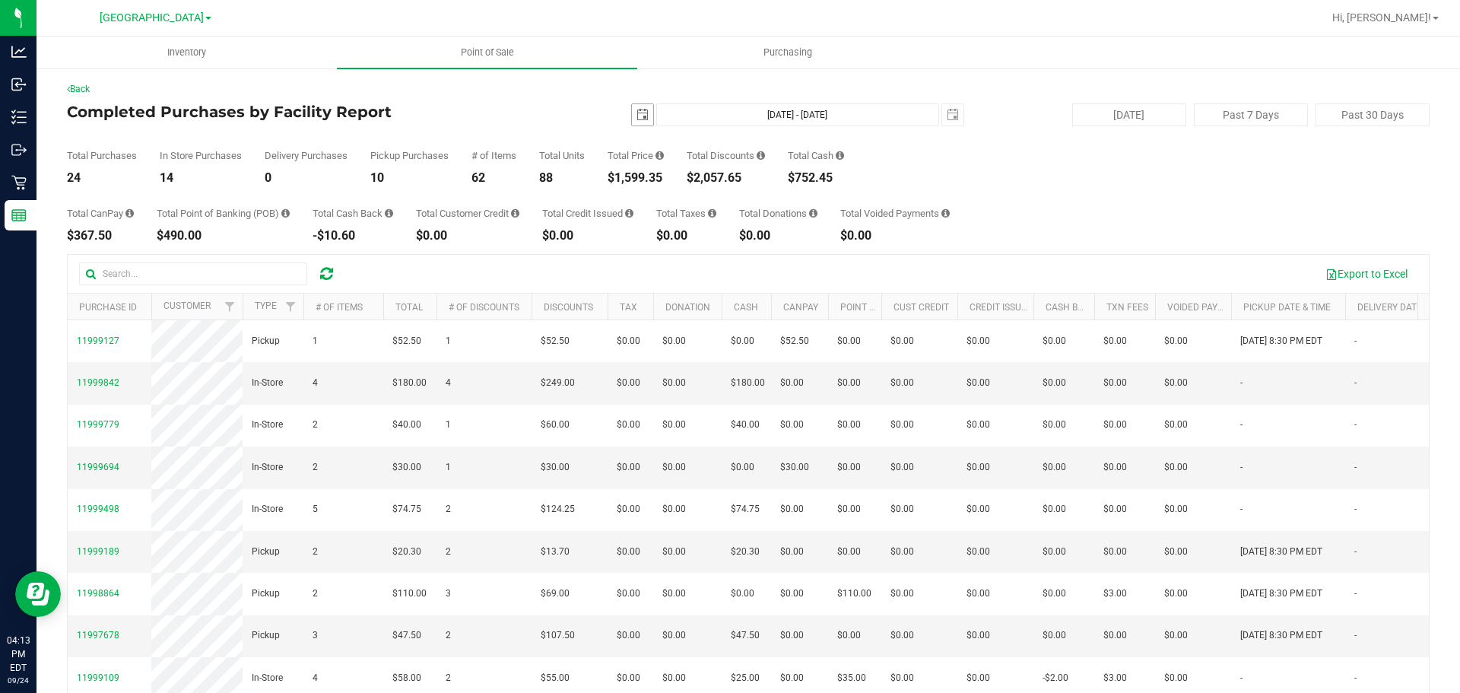
click at [639, 118] on span "select" at bounding box center [643, 115] width 12 height 12
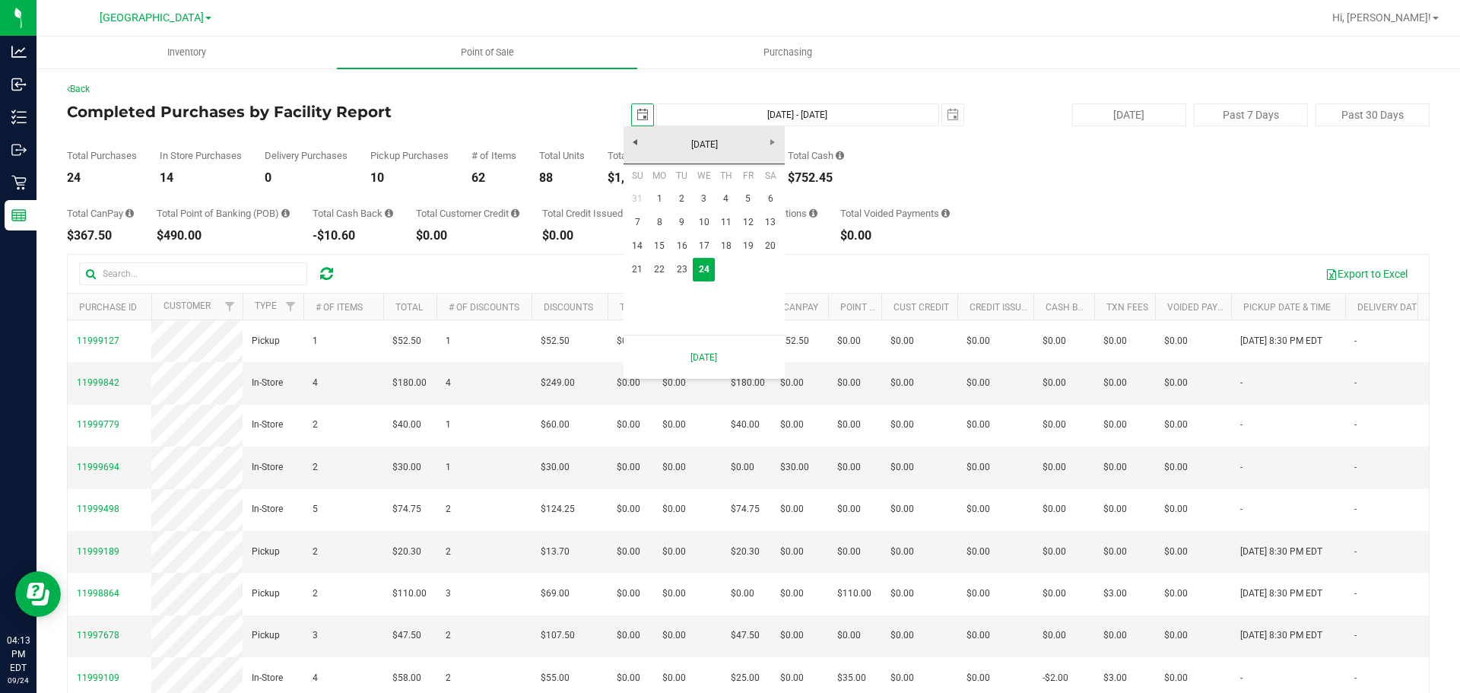
scroll to position [0, 38]
drag, startPoint x: 674, startPoint y: 271, endPoint x: 691, endPoint y: 256, distance: 22.6
click at [674, 271] on link "23" at bounding box center [682, 270] width 22 height 24
type input "[DATE]"
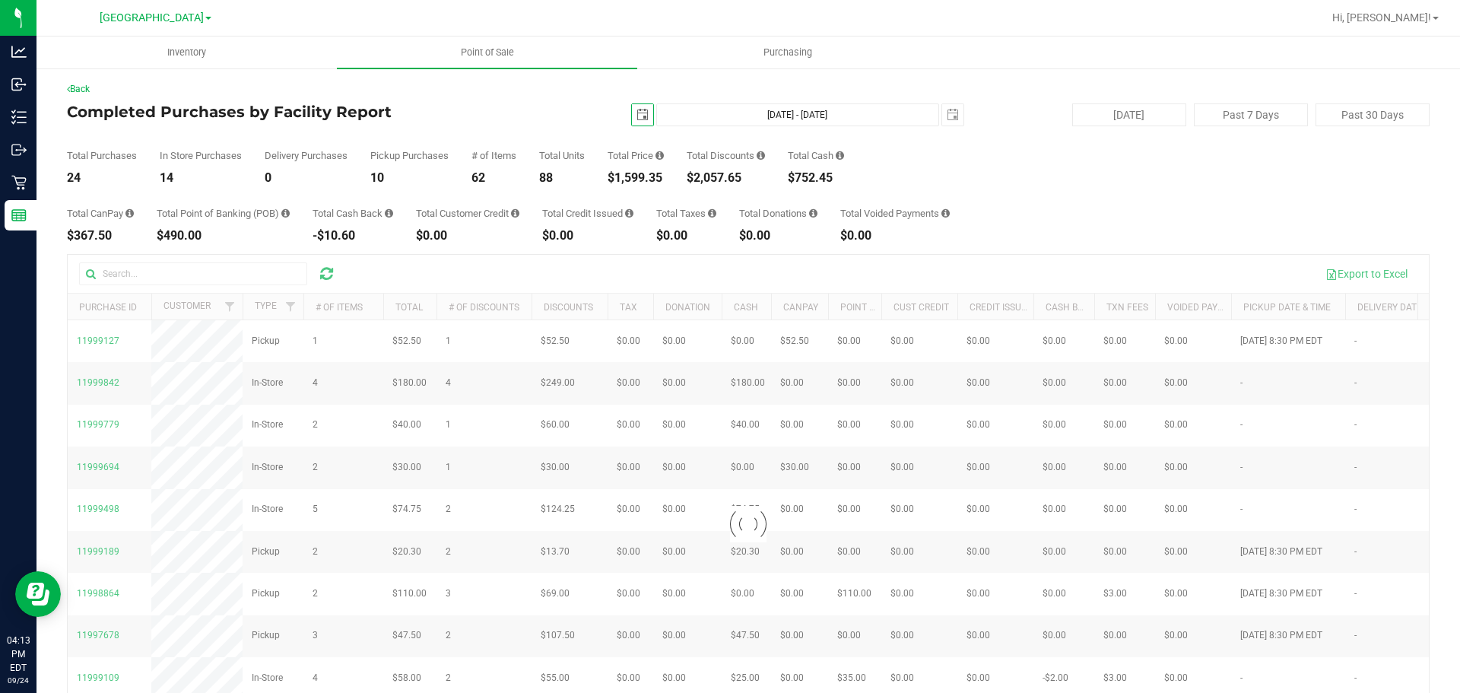
click at [957, 102] on div "Back Completed Purchases by Facility Report [DATE] [DATE] - [DATE] [DATE] [DATE…" at bounding box center [748, 438] width 1363 height 712
drag, startPoint x: 977, startPoint y: 113, endPoint x: 942, endPoint y: 116, distance: 35.1
click at [976, 113] on div "[DATE] Past 7 Days Past 30 Days" at bounding box center [1208, 114] width 465 height 23
click at [947, 116] on span "select" at bounding box center [953, 115] width 12 height 12
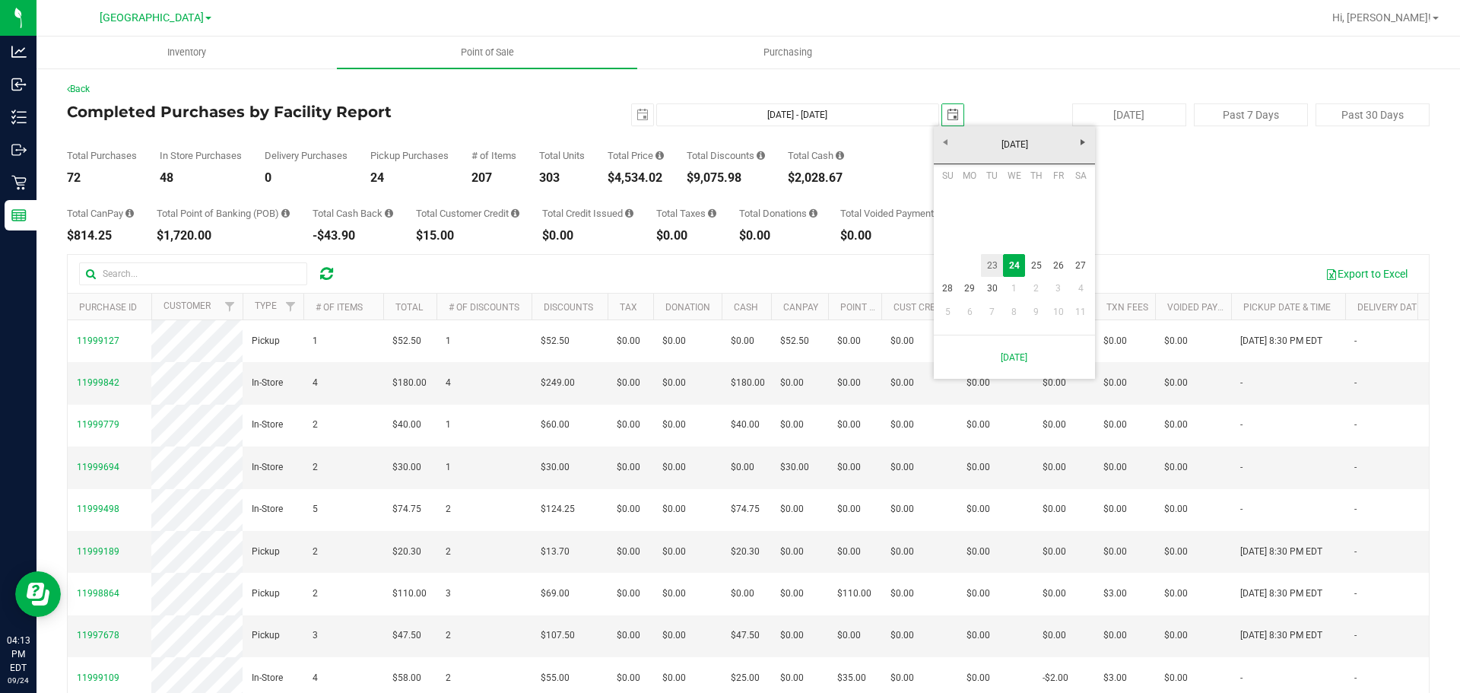
click at [985, 260] on link "23" at bounding box center [992, 266] width 22 height 24
type input "[DATE] - [DATE]"
type input "[DATE]"
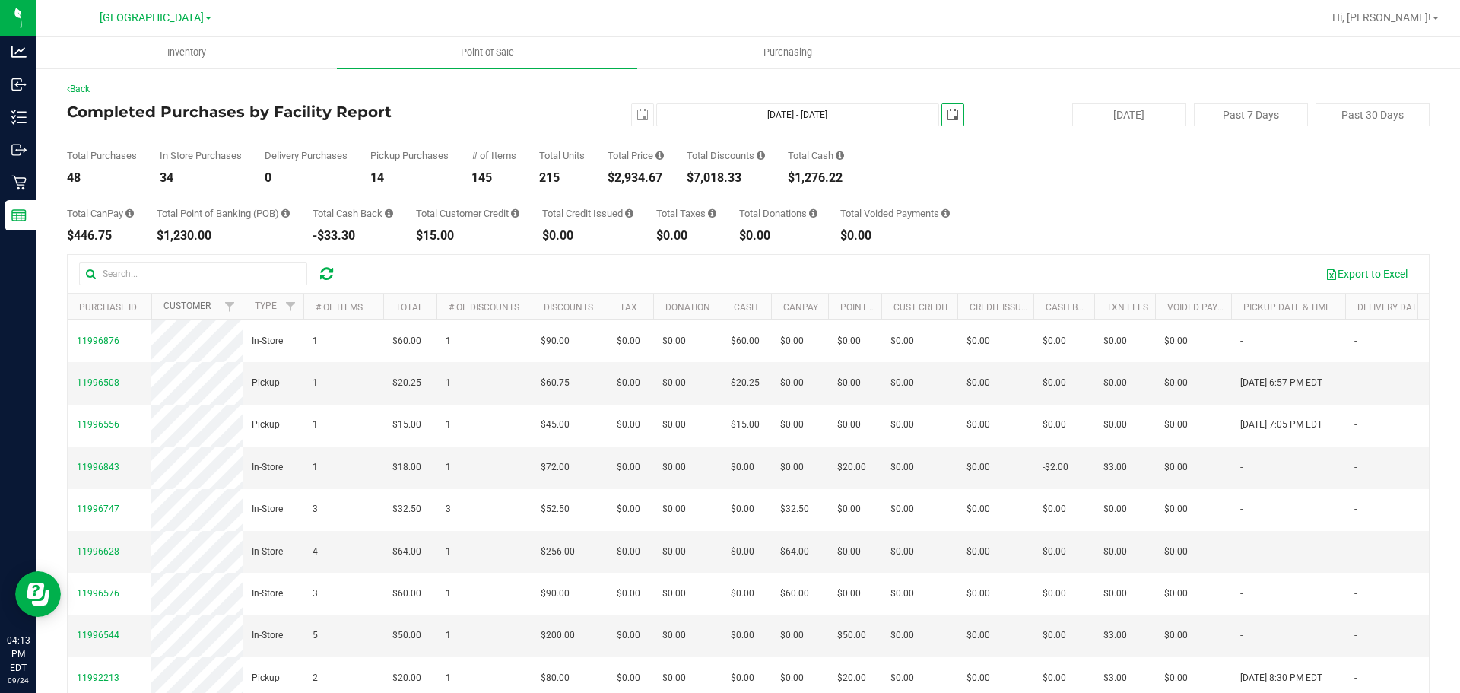
click at [194, 307] on link "Customer" at bounding box center [187, 305] width 47 height 11
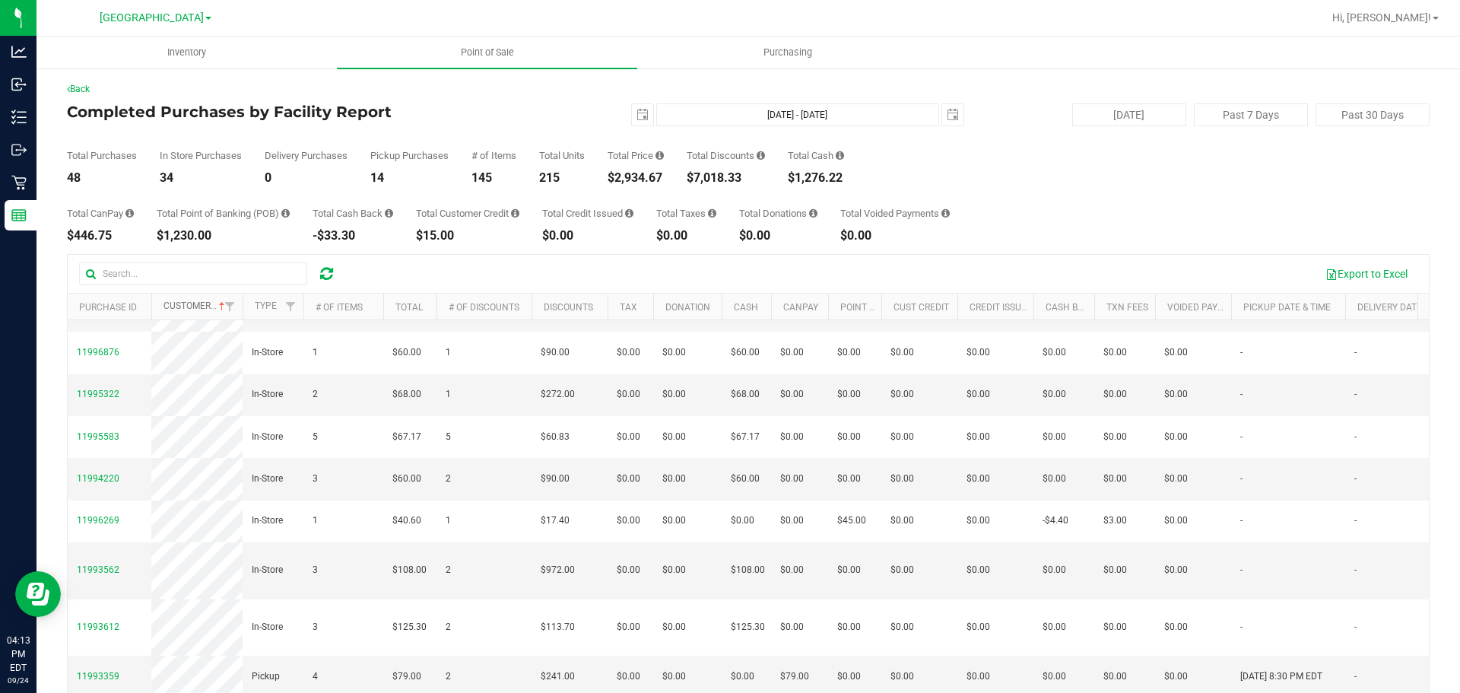
scroll to position [913, 0]
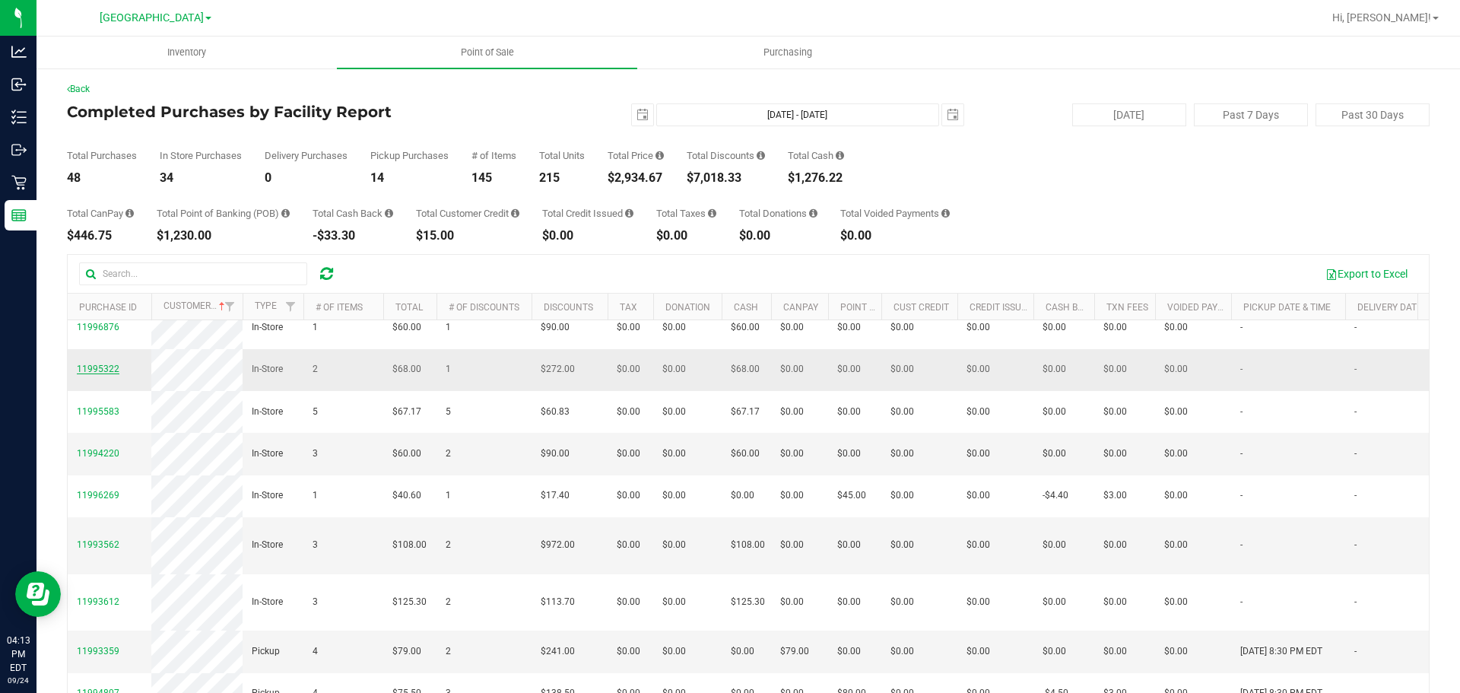
click at [92, 374] on span "11995322" at bounding box center [98, 369] width 43 height 11
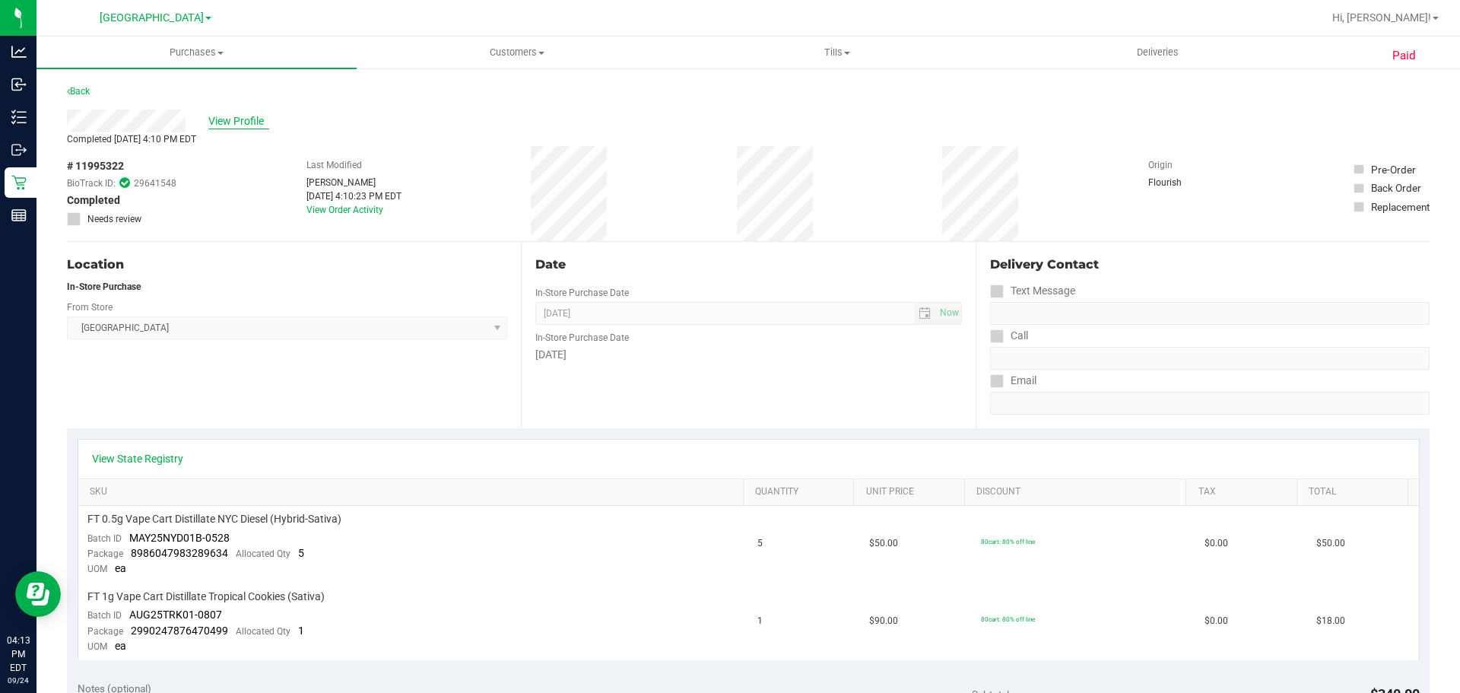
click at [233, 122] on span "View Profile" at bounding box center [238, 121] width 61 height 16
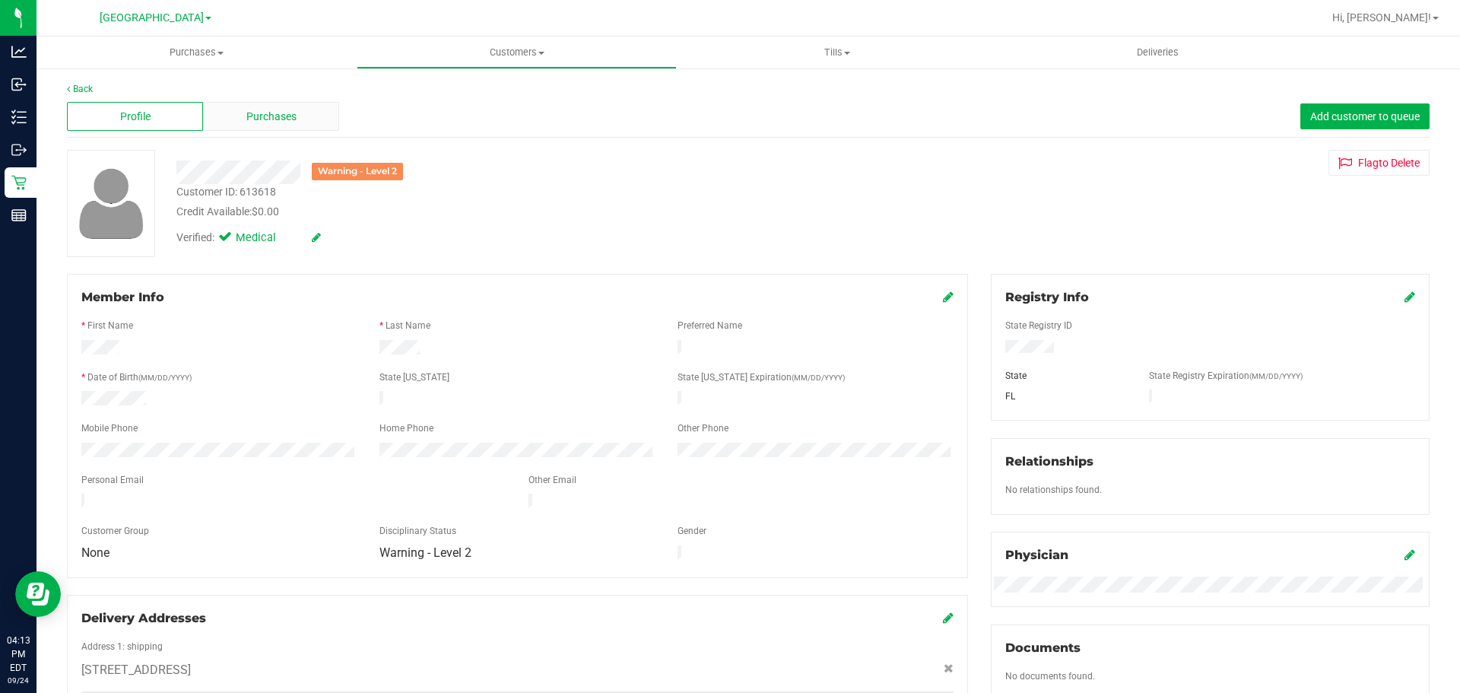
click at [268, 124] on span "Purchases" at bounding box center [271, 117] width 50 height 16
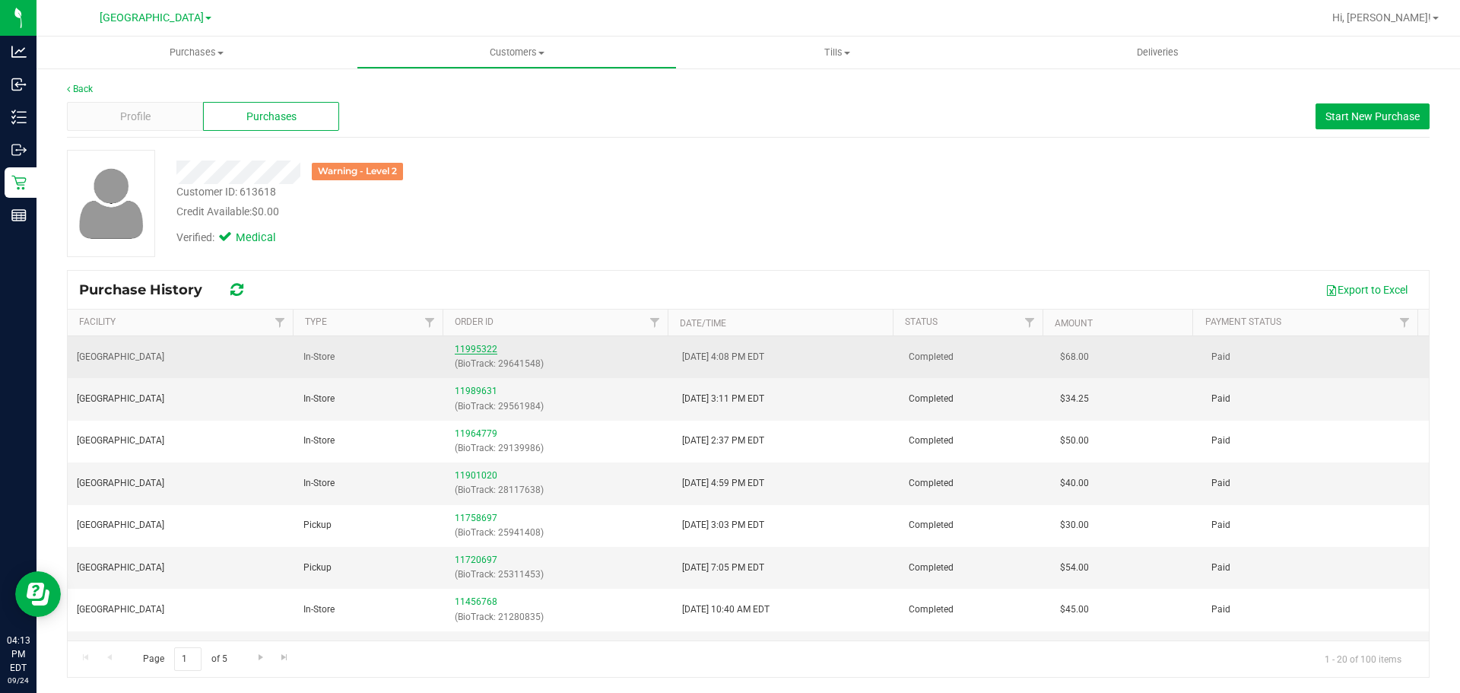
click at [480, 348] on link "11995322" at bounding box center [476, 349] width 43 height 11
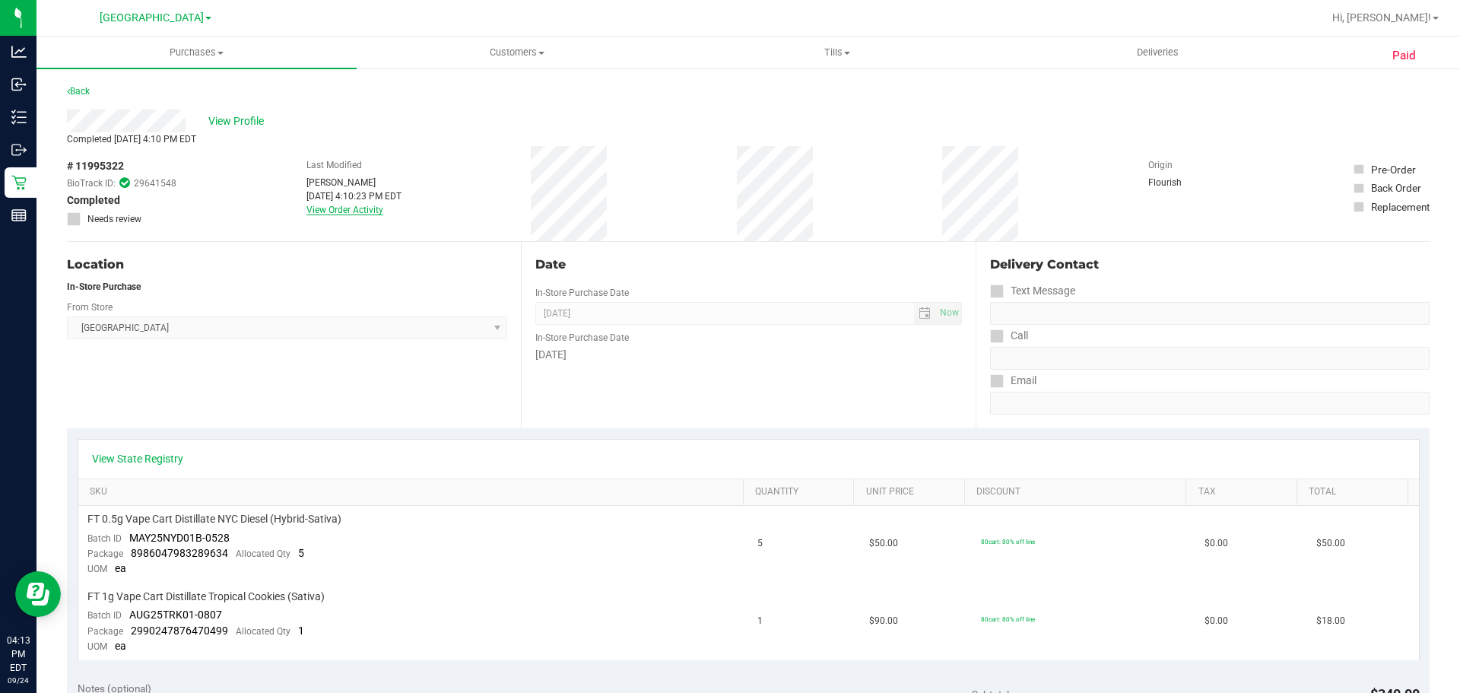
click at [325, 209] on link "View Order Activity" at bounding box center [344, 210] width 77 height 11
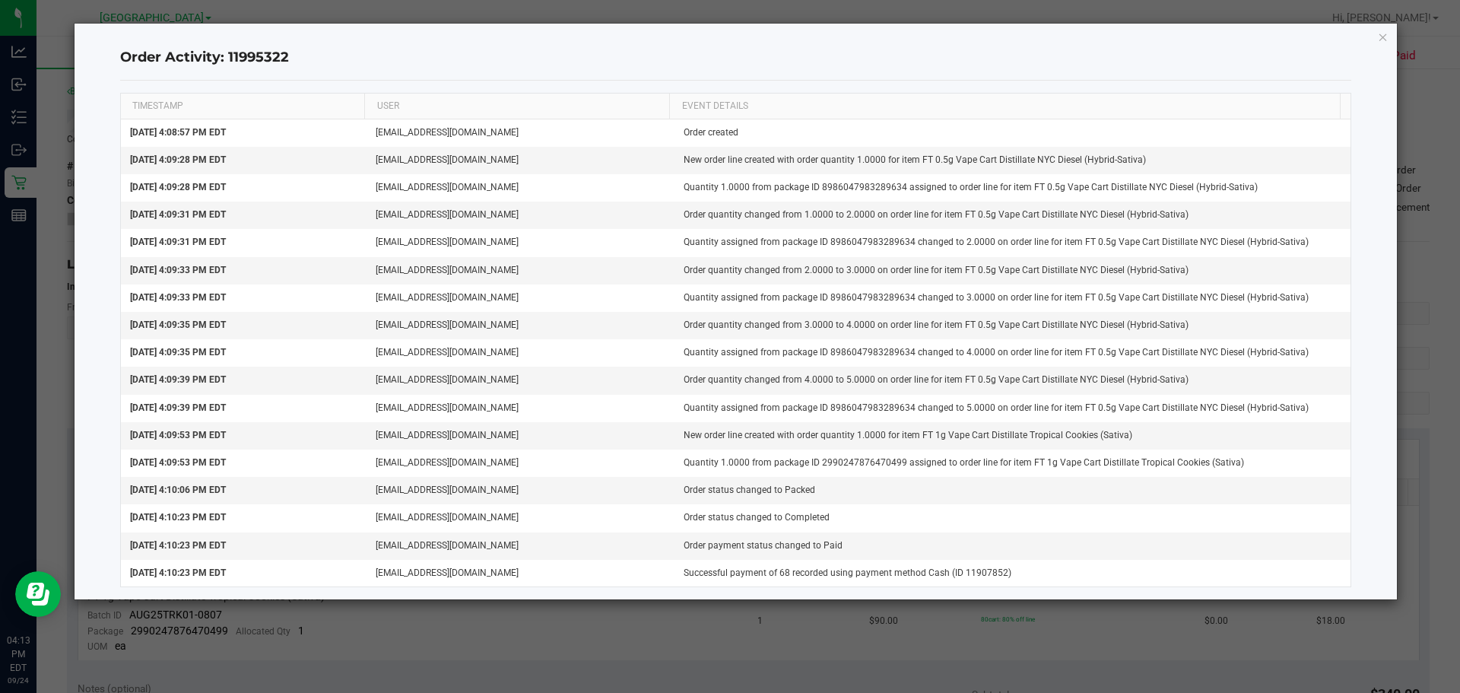
click at [1399, 38] on ngb-modal-window "Order Activity: 11995322 TIMESTAMP USER EVENT DETAILS [DATE] 4:08:57 PM EDT [EM…" at bounding box center [736, 346] width 1472 height 693
click at [1363, 32] on div "Order Activity: 11995322 TIMESTAMP USER EVENT DETAILS [DATE] 4:08:57 PM EDT [EM…" at bounding box center [736, 312] width 1323 height 576
click at [1404, 30] on ngb-modal-window "Order Activity: 11995322 TIMESTAMP USER EVENT DETAILS [DATE] 4:08:57 PM EDT [EM…" at bounding box center [736, 346] width 1472 height 693
click at [1390, 33] on div "Order Activity: 11995322 TIMESTAMP USER EVENT DETAILS [DATE] 4:08:57 PM EDT [EM…" at bounding box center [736, 312] width 1323 height 576
click at [1389, 33] on div "Order Activity: 11995322 TIMESTAMP USER EVENT DETAILS [DATE] 4:08:57 PM EDT [EM…" at bounding box center [736, 312] width 1323 height 576
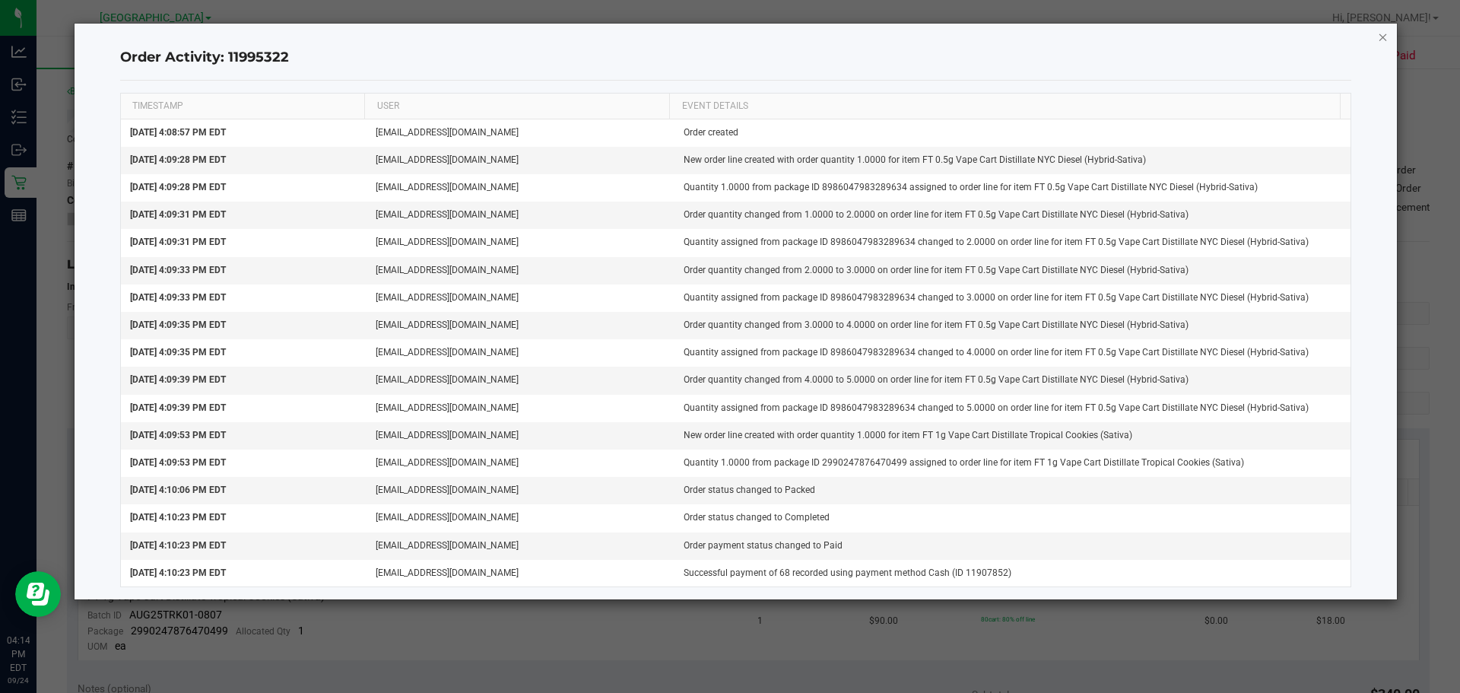
click at [1382, 37] on icon "button" at bounding box center [1383, 36] width 11 height 18
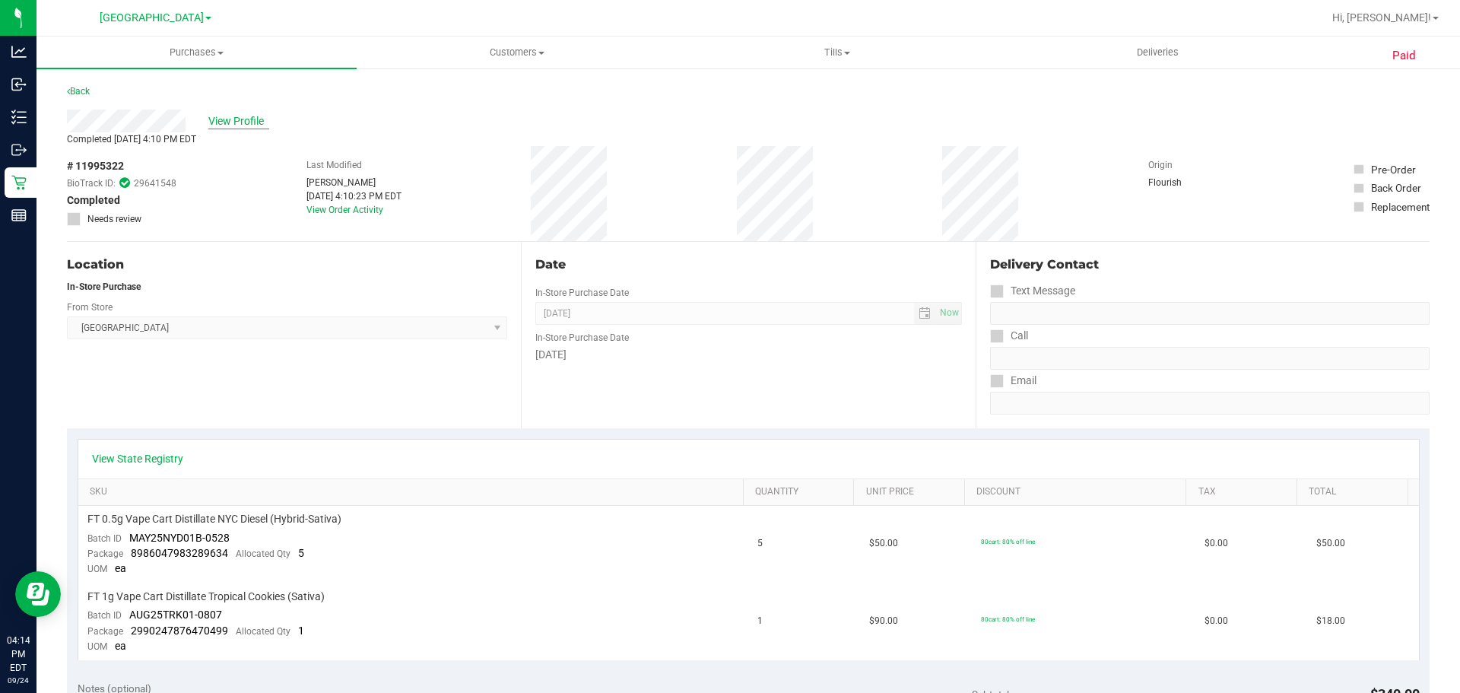
click at [212, 116] on span "View Profile" at bounding box center [238, 121] width 61 height 16
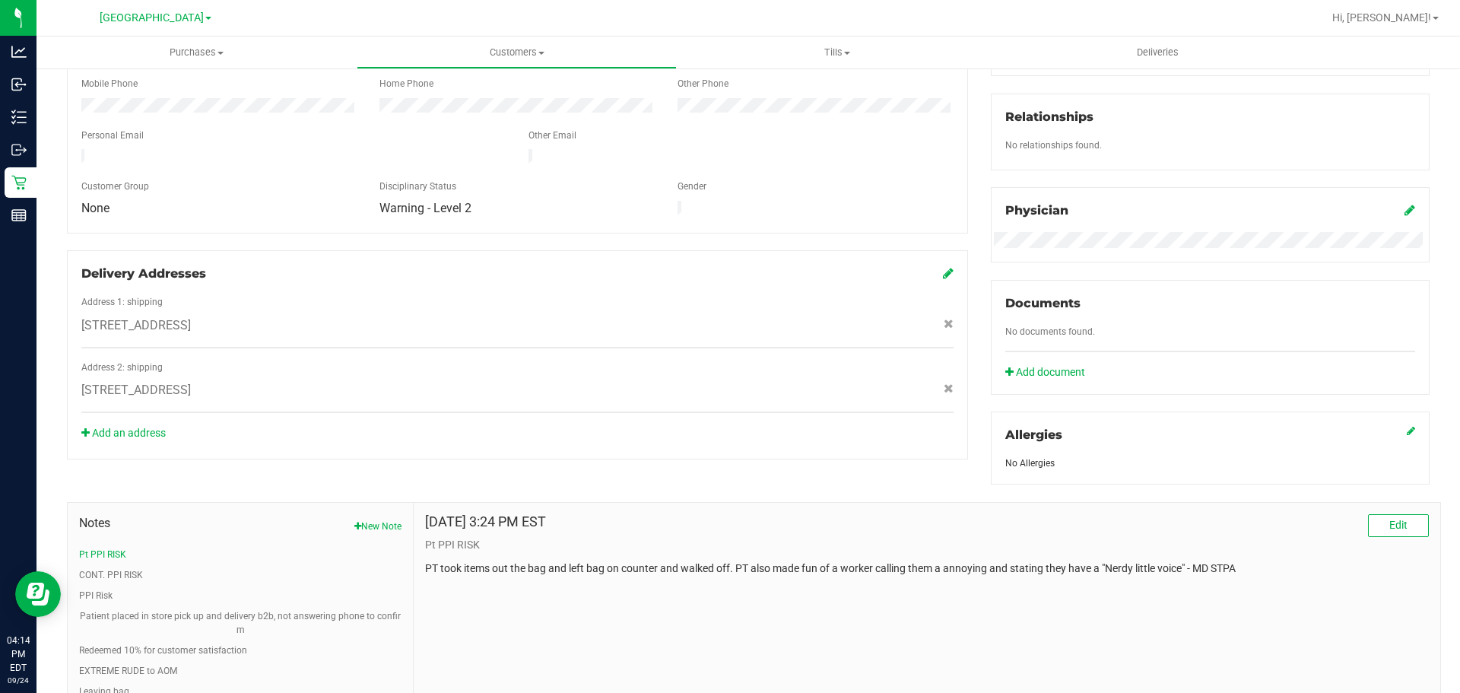
scroll to position [437, 0]
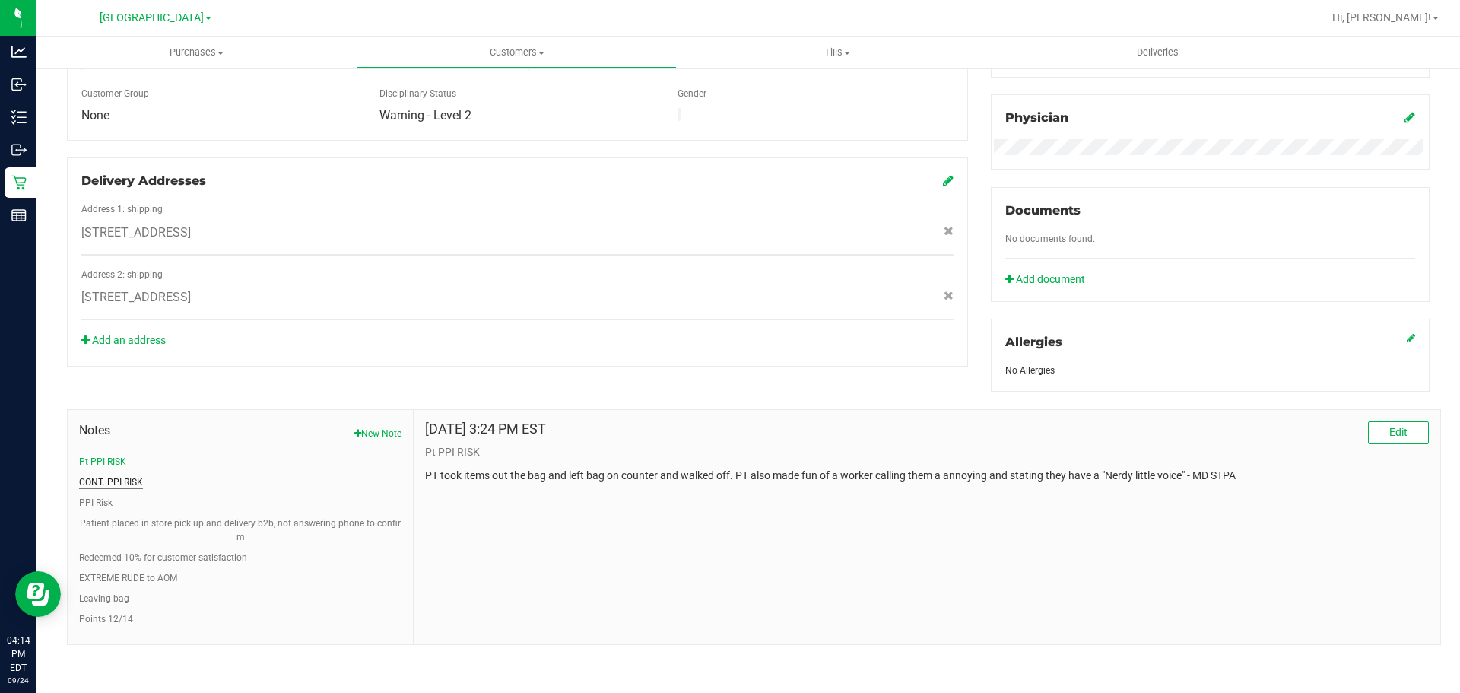
click at [136, 481] on button "CONT. PPI RISK" at bounding box center [111, 482] width 64 height 14
click at [106, 491] on ul "Pt PPI RISK CONT. PPI RISK PPI Risk Patient placed in store pick up and deliver…" at bounding box center [240, 540] width 322 height 171
click at [106, 459] on button "Pt PPI RISK" at bounding box center [102, 462] width 47 height 14
click at [243, 522] on button "Patient placed in store pick up and delivery b2b, not answering phone to confirm" at bounding box center [240, 529] width 322 height 27
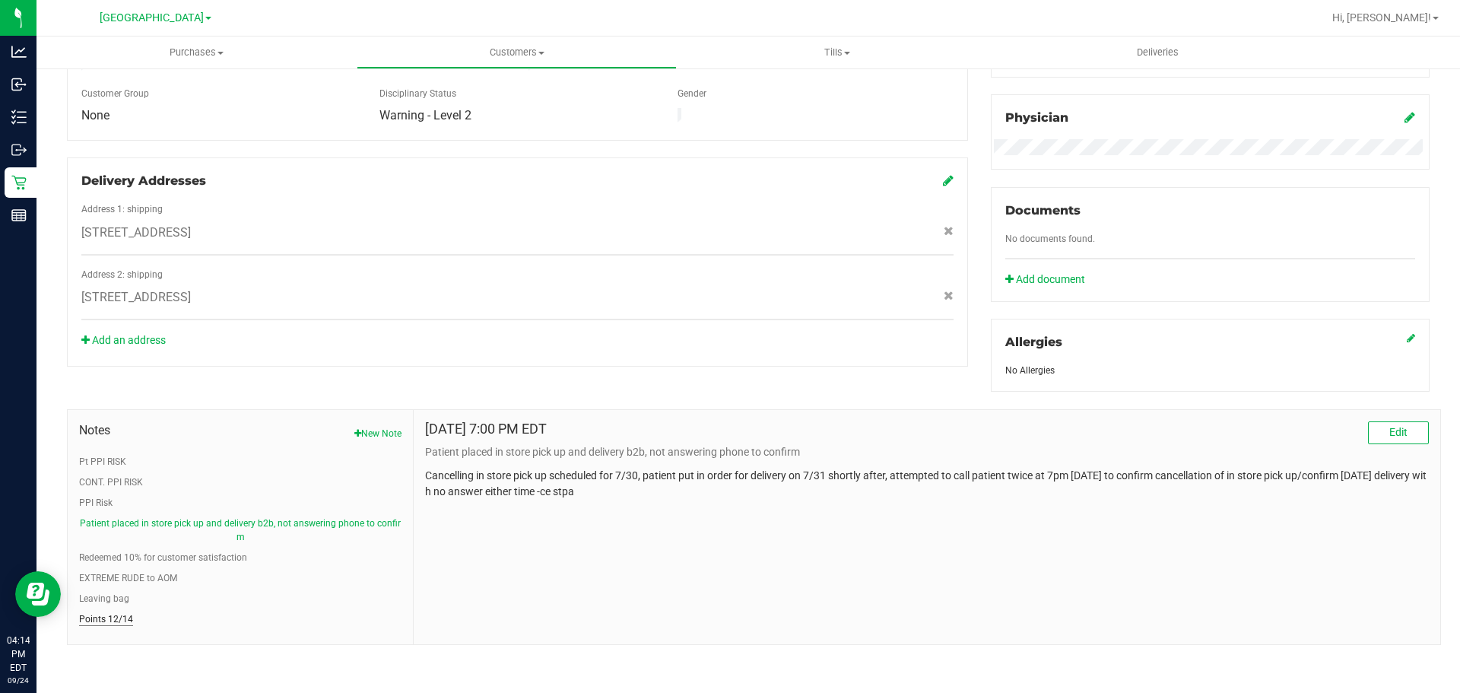
click at [97, 620] on button "Points 12/14" at bounding box center [106, 619] width 54 height 14
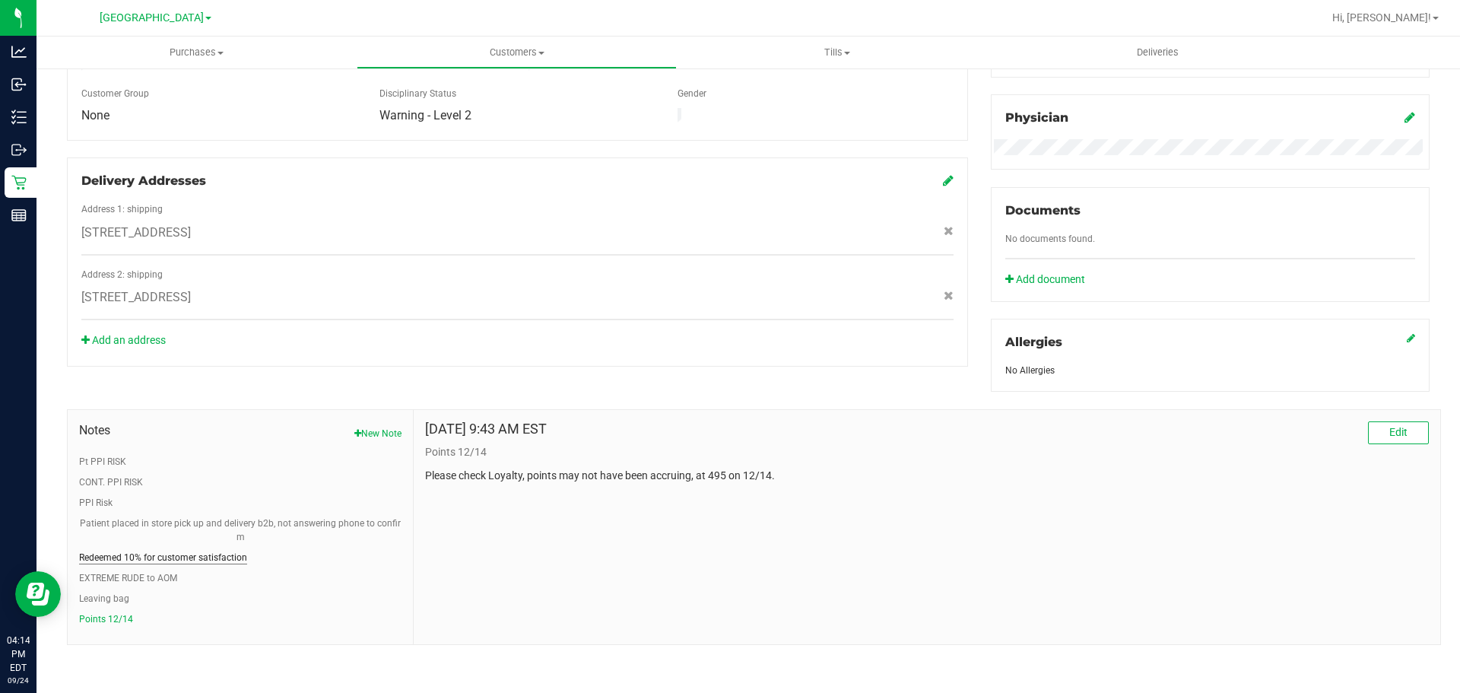
click at [148, 562] on button "Redeemed 10% for customer satisfaction" at bounding box center [163, 558] width 168 height 14
click at [106, 461] on button "Pt PPI RISK" at bounding box center [102, 462] width 47 height 14
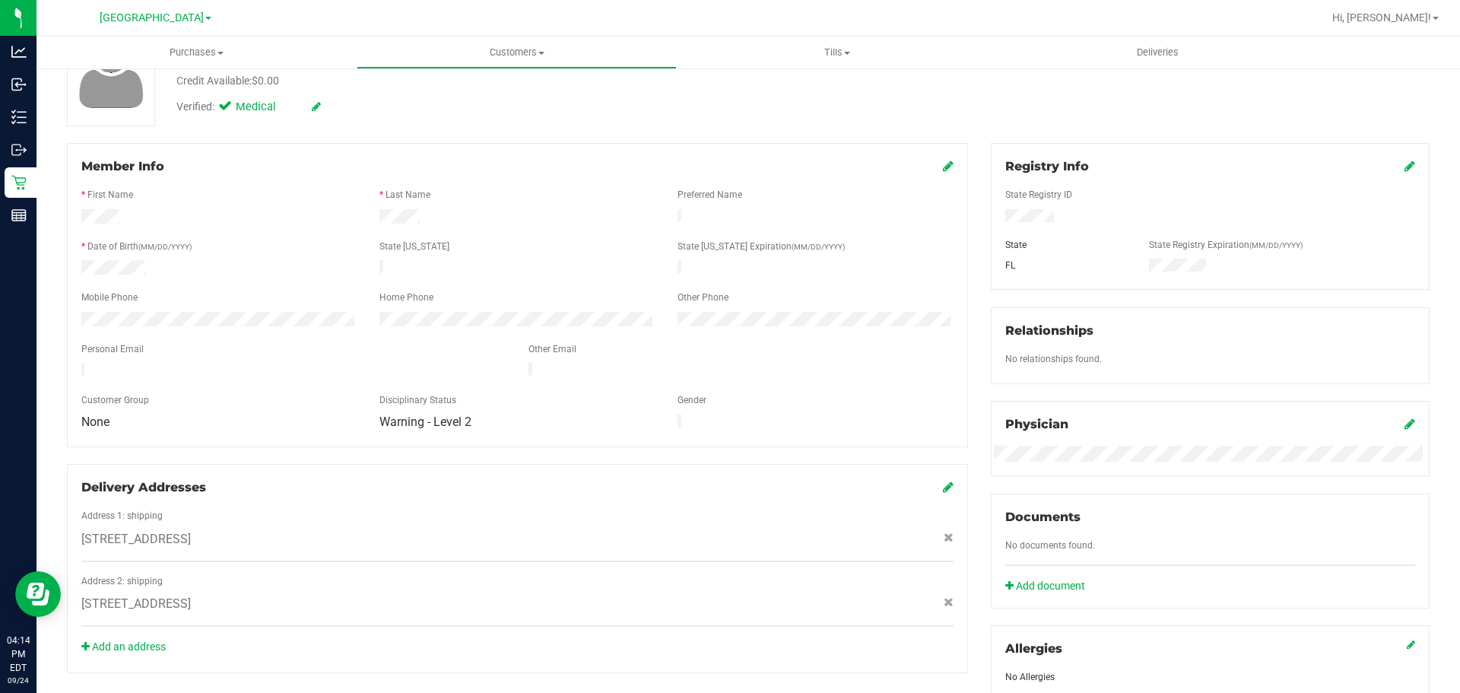
scroll to position [0, 0]
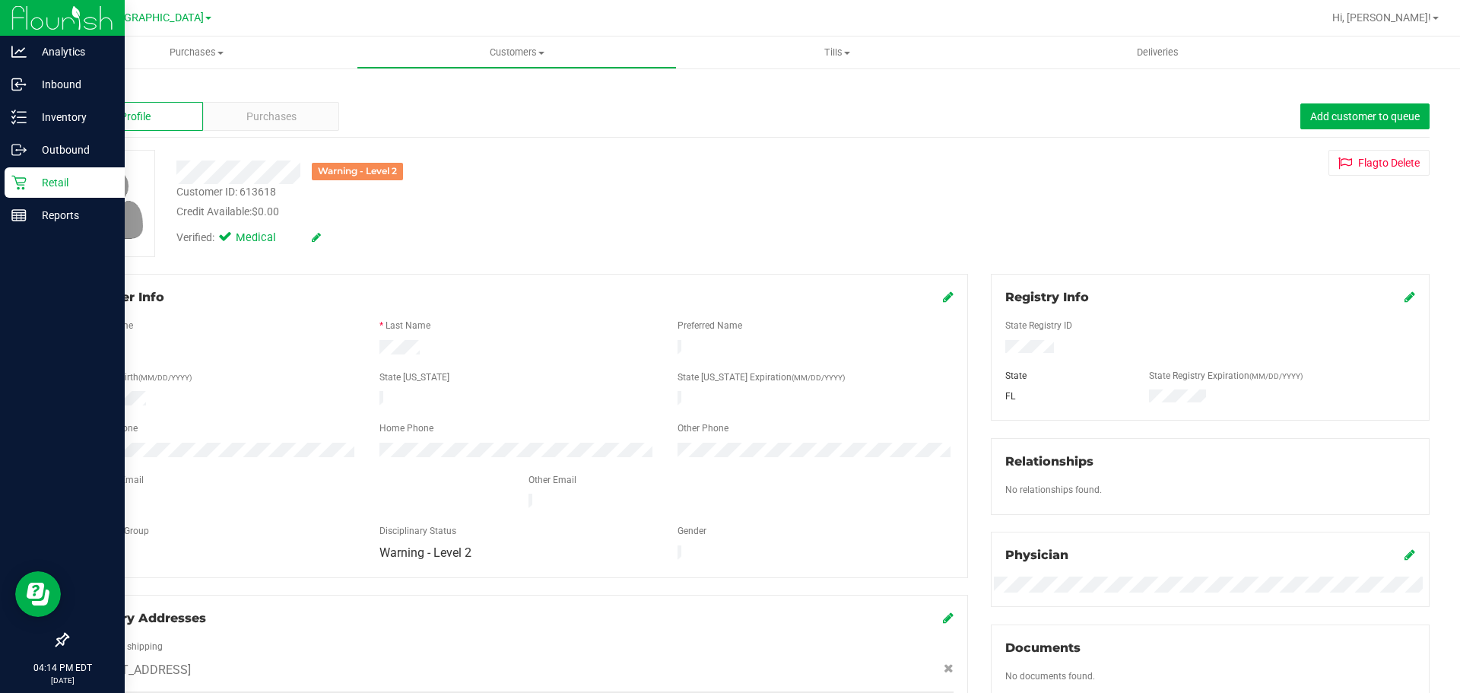
click at [22, 182] on icon at bounding box center [18, 182] width 15 height 15
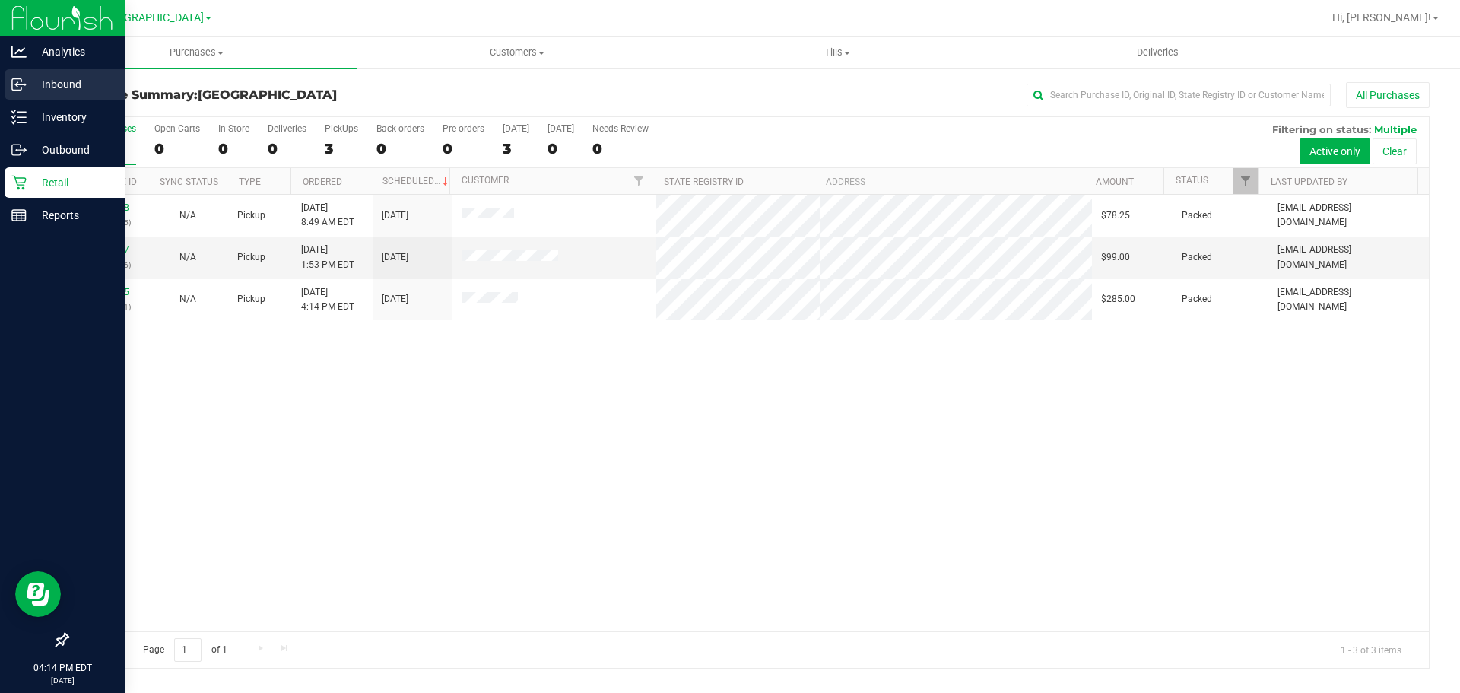
click at [33, 78] on p "Inbound" at bounding box center [72, 84] width 91 height 18
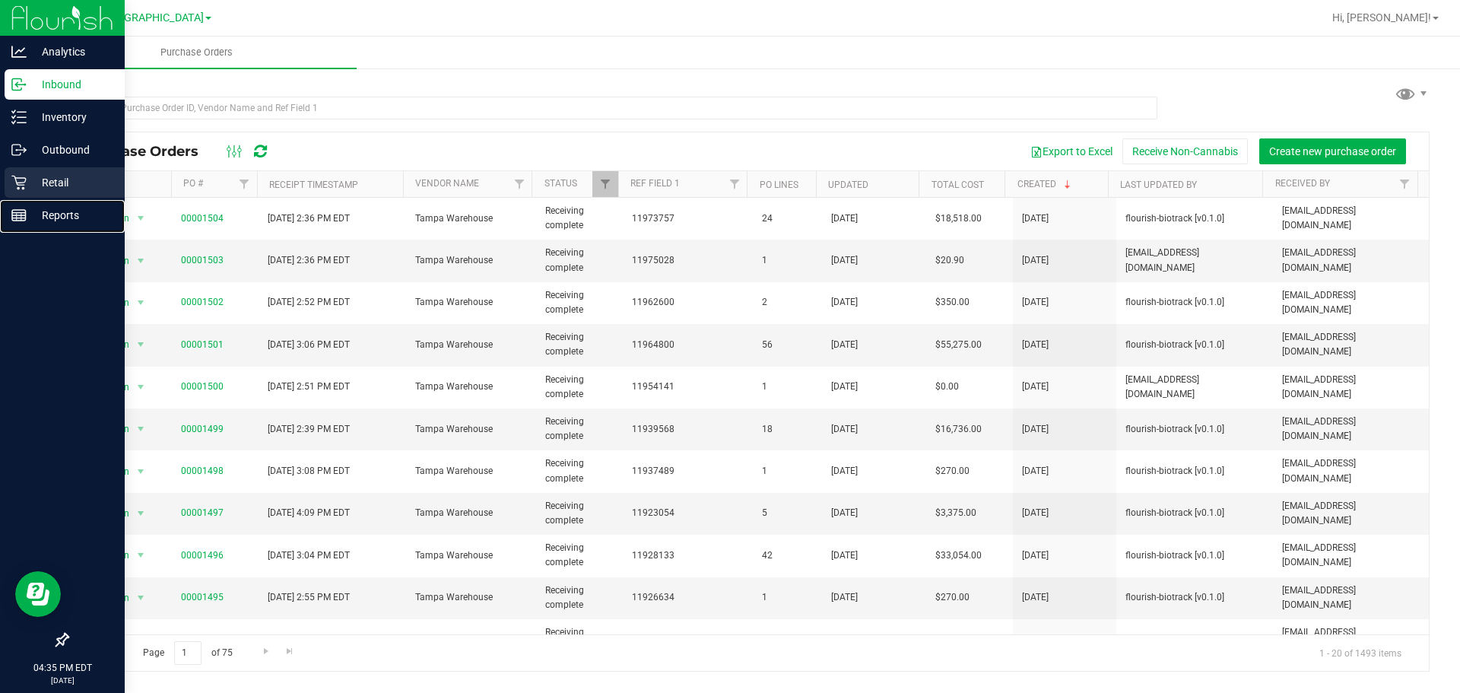
click at [64, 203] on div "Reports" at bounding box center [65, 215] width 120 height 30
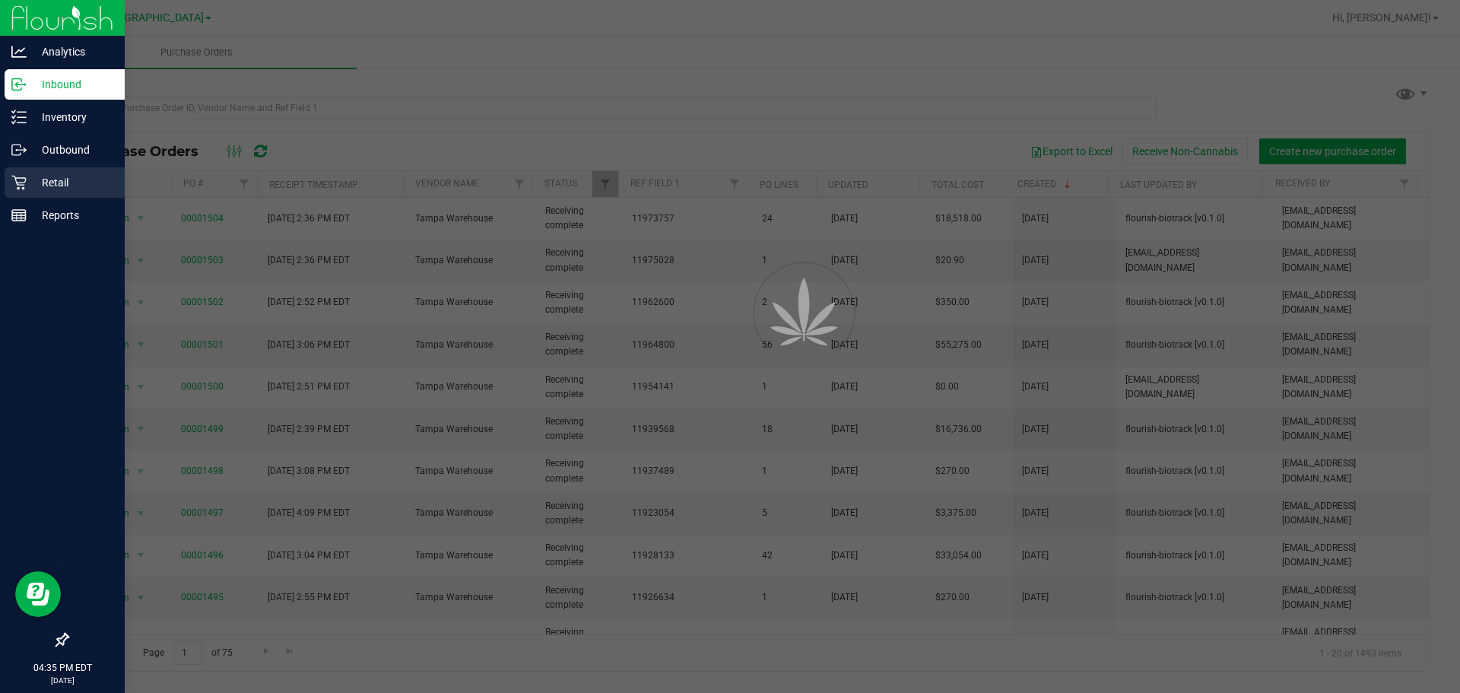
click at [62, 189] on p "Retail" at bounding box center [72, 182] width 91 height 18
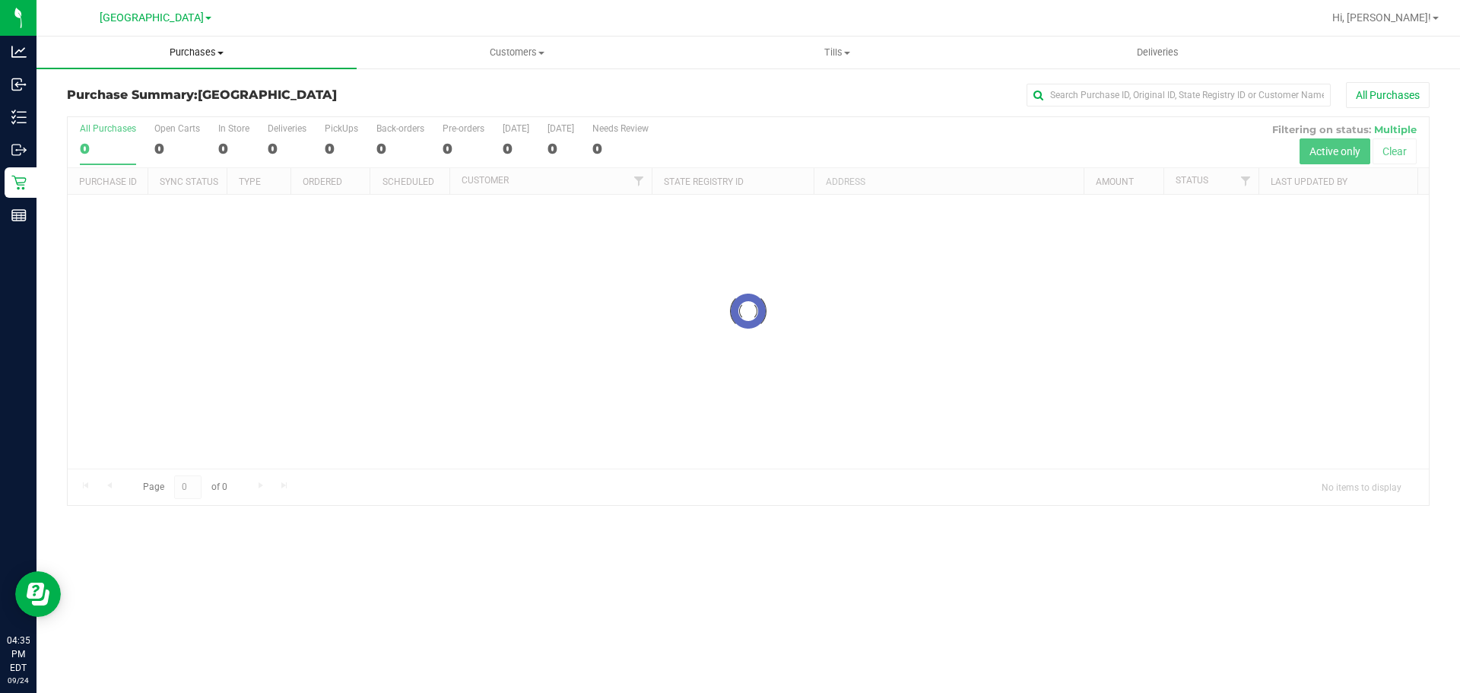
click at [189, 61] on uib-tab-heading "Purchases Summary of purchases Fulfillment All purchases" at bounding box center [197, 53] width 320 height 32
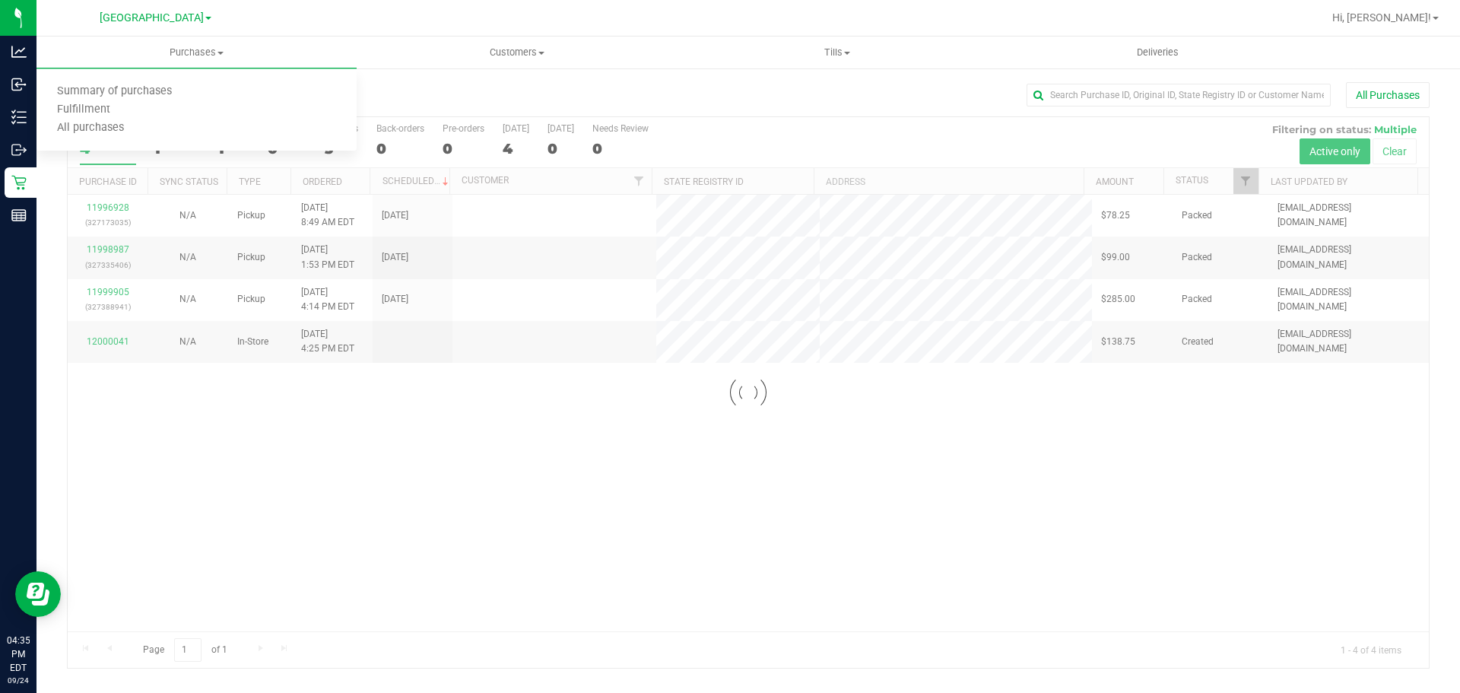
click at [159, 268] on div at bounding box center [748, 392] width 1361 height 551
click at [106, 347] on div at bounding box center [748, 392] width 1361 height 551
click at [106, 341] on div at bounding box center [748, 392] width 1361 height 551
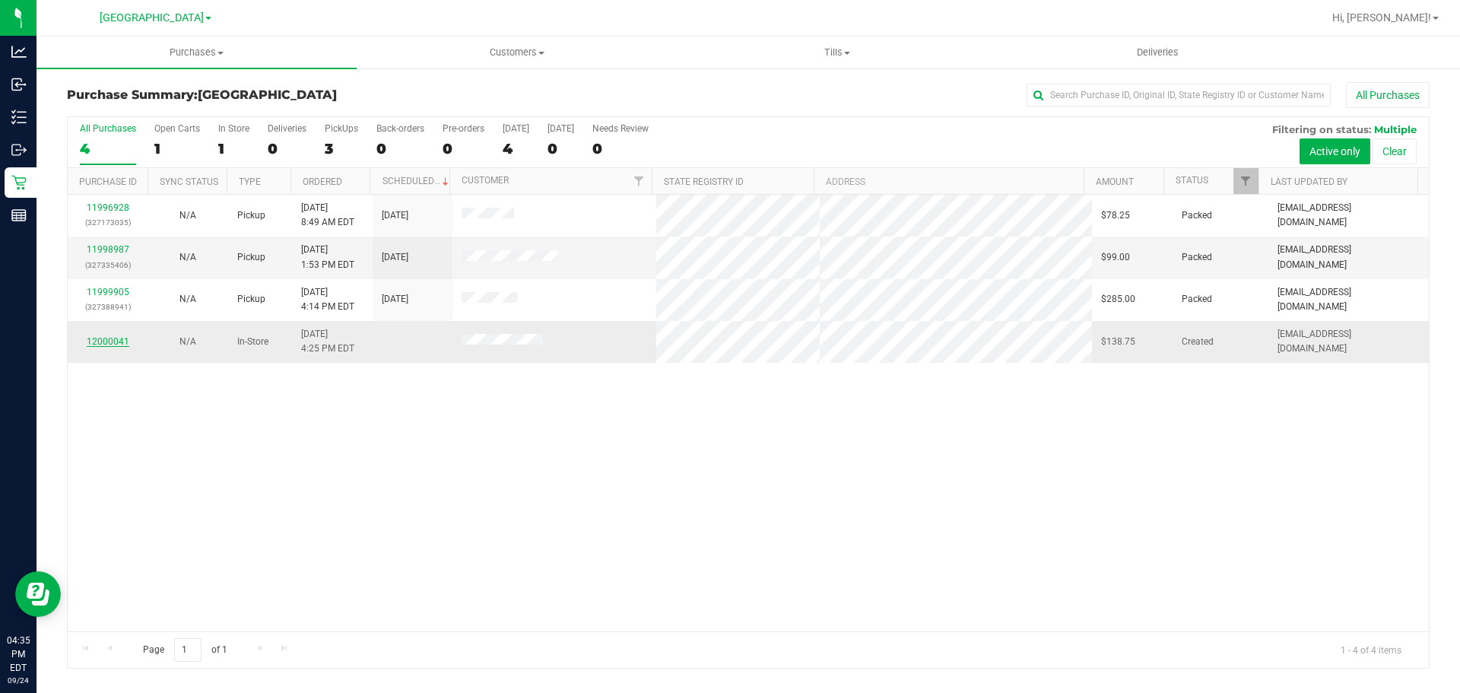
click at [106, 343] on link "12000041" at bounding box center [108, 341] width 43 height 11
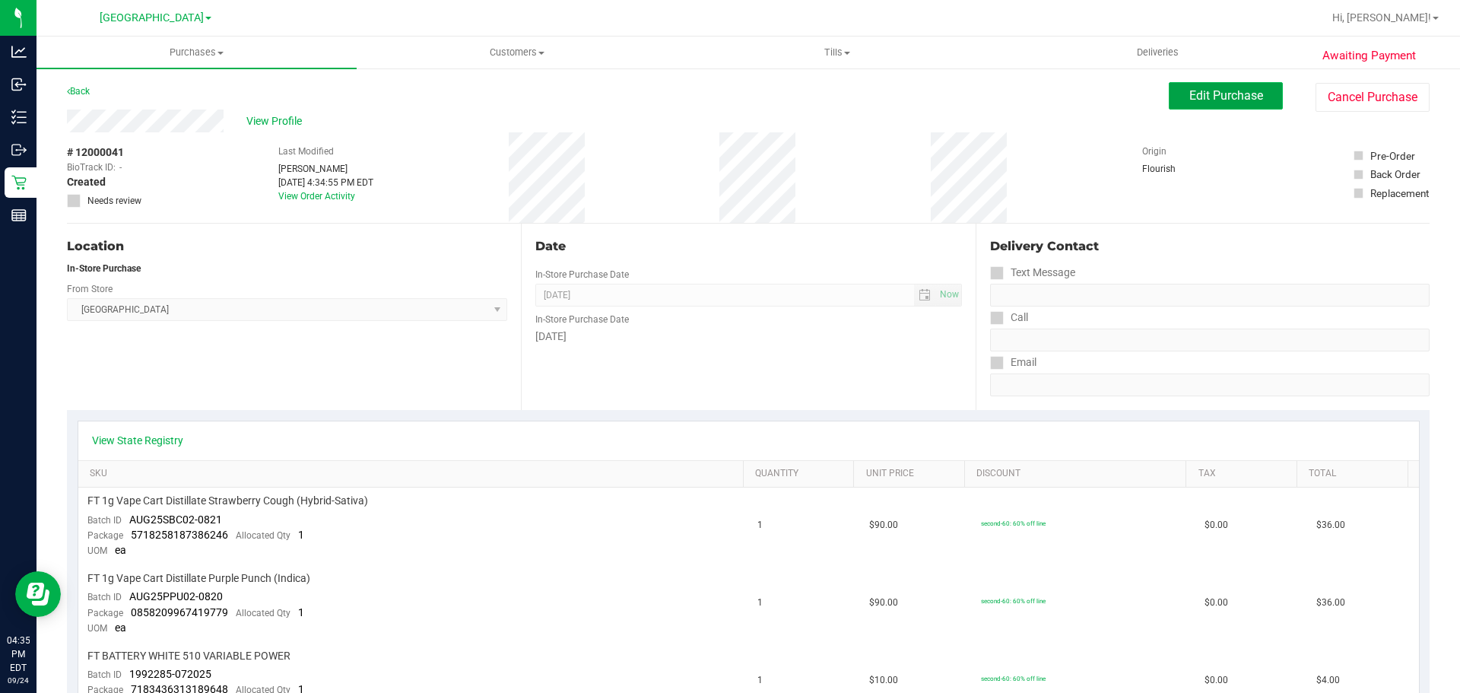
click at [1191, 106] on button "Edit Purchase" at bounding box center [1226, 95] width 114 height 27
